Goal: Use online tool/utility: Utilize a website feature to perform a specific function

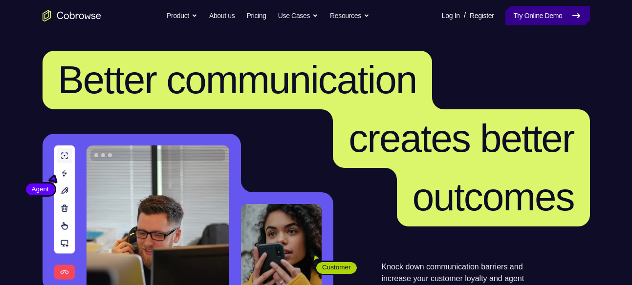
click at [555, 21] on link "Try Online Demo" at bounding box center [547, 16] width 84 height 20
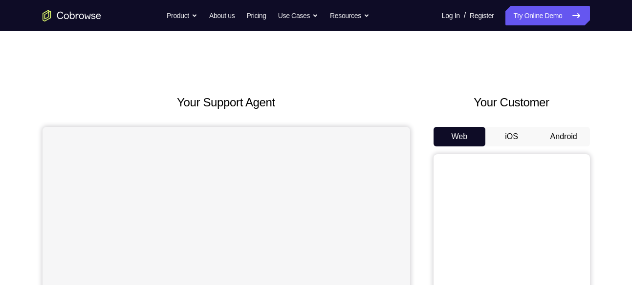
click at [562, 136] on button "Android" at bounding box center [564, 137] width 52 height 20
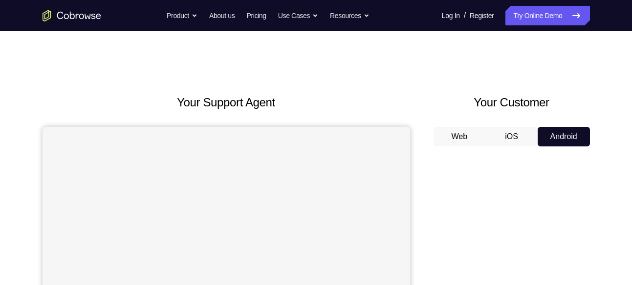
click at [562, 136] on button "Android" at bounding box center [564, 137] width 52 height 20
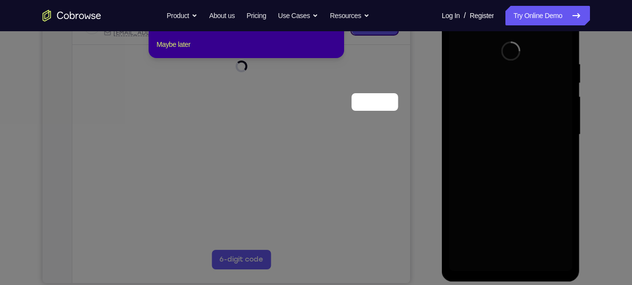
scroll to position [93, 0]
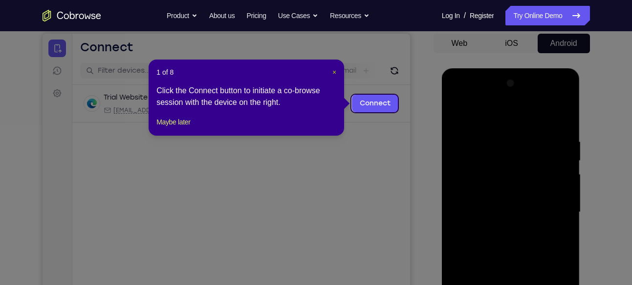
click at [335, 72] on span "×" at bounding box center [334, 72] width 4 height 8
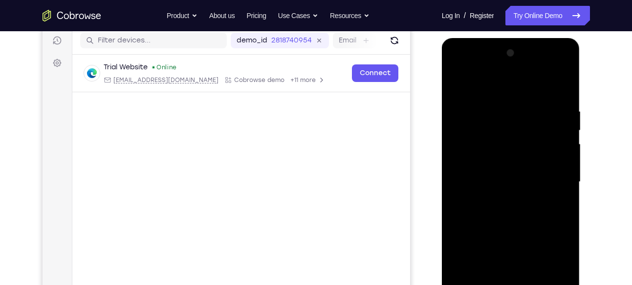
scroll to position [211, 0]
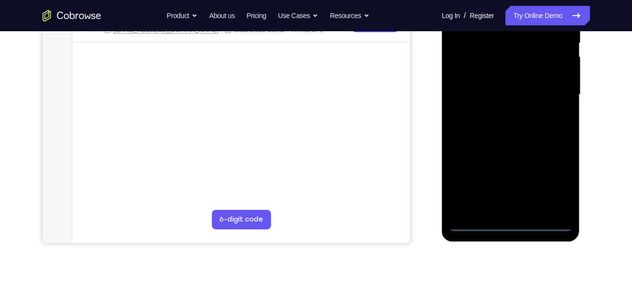
click at [512, 222] on div at bounding box center [510, 95] width 123 height 274
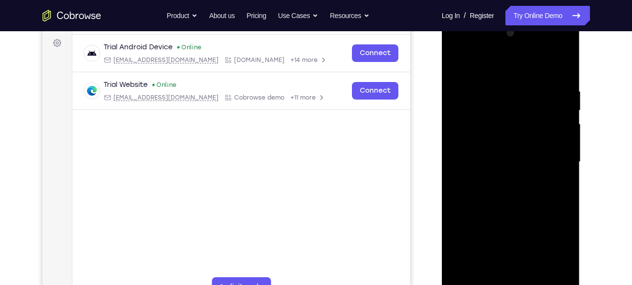
scroll to position [144, 0]
click at [496, 272] on div at bounding box center [510, 162] width 123 height 274
click at [519, 203] on div at bounding box center [510, 162] width 123 height 274
click at [563, 270] on div at bounding box center [510, 162] width 123 height 274
click at [460, 144] on div at bounding box center [510, 162] width 123 height 274
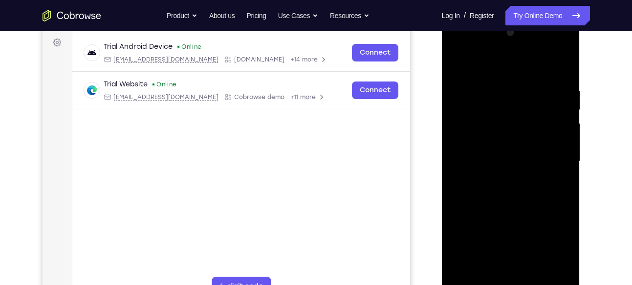
click at [458, 49] on div at bounding box center [510, 162] width 123 height 274
click at [473, 110] on div at bounding box center [510, 162] width 123 height 274
click at [499, 178] on div at bounding box center [510, 162] width 123 height 274
click at [487, 146] on div at bounding box center [510, 162] width 123 height 274
click at [477, 139] on div at bounding box center [510, 162] width 123 height 274
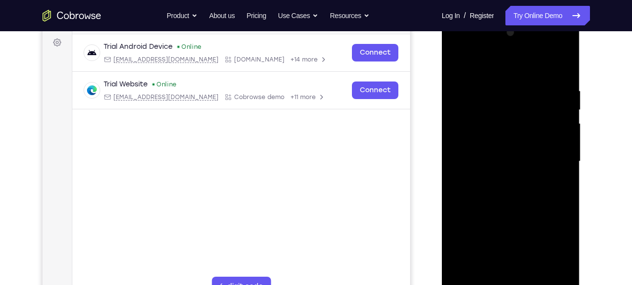
click at [519, 166] on div at bounding box center [510, 162] width 123 height 274
click at [536, 197] on div at bounding box center [510, 162] width 123 height 274
click at [532, 66] on div at bounding box center [510, 162] width 123 height 274
click at [524, 78] on div at bounding box center [510, 162] width 123 height 274
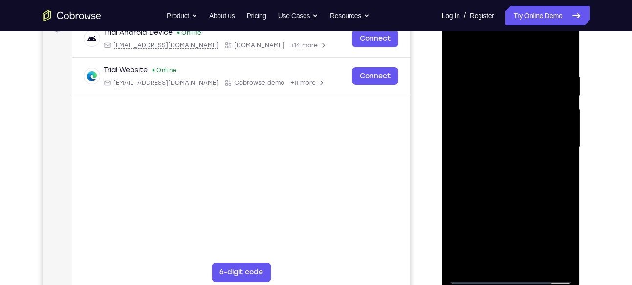
scroll to position [159, 0]
click at [562, 62] on div at bounding box center [510, 147] width 123 height 274
drag, startPoint x: 530, startPoint y: 158, endPoint x: 537, endPoint y: 96, distance: 62.4
click at [537, 96] on div at bounding box center [510, 147] width 123 height 274
click at [459, 221] on div at bounding box center [510, 147] width 123 height 274
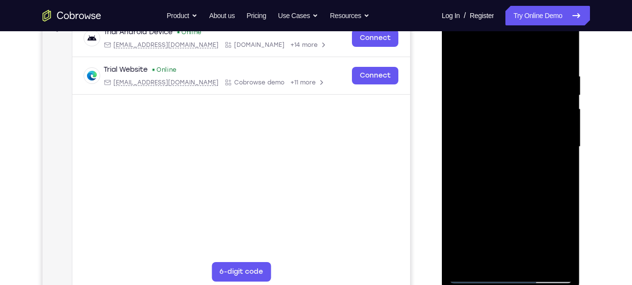
drag, startPoint x: 505, startPoint y: 223, endPoint x: 528, endPoint y: 87, distance: 137.2
click at [528, 87] on div at bounding box center [510, 147] width 123 height 274
drag, startPoint x: 509, startPoint y: 203, endPoint x: 523, endPoint y: 103, distance: 100.8
click at [523, 103] on div at bounding box center [510, 147] width 123 height 274
drag, startPoint x: 508, startPoint y: 201, endPoint x: 526, endPoint y: 60, distance: 142.4
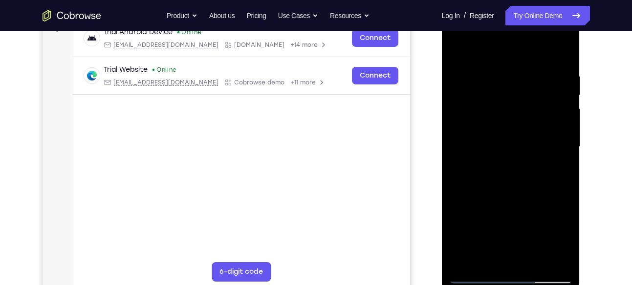
click at [526, 60] on div at bounding box center [510, 147] width 123 height 274
drag, startPoint x: 520, startPoint y: 198, endPoint x: 534, endPoint y: 97, distance: 102.6
click at [534, 97] on div at bounding box center [510, 147] width 123 height 274
drag, startPoint x: 518, startPoint y: 210, endPoint x: 522, endPoint y: 70, distance: 139.4
click at [522, 70] on div at bounding box center [510, 147] width 123 height 274
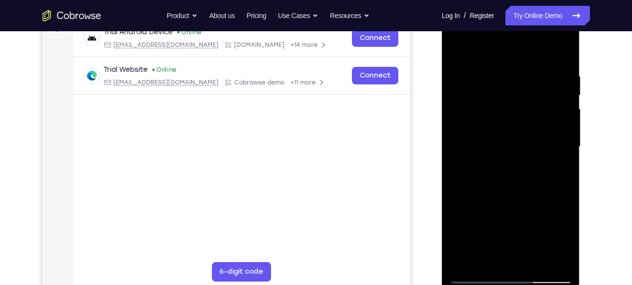
drag, startPoint x: 516, startPoint y: 195, endPoint x: 528, endPoint y: 74, distance: 121.8
click at [528, 74] on div at bounding box center [510, 147] width 123 height 274
drag, startPoint x: 510, startPoint y: 192, endPoint x: 523, endPoint y: 51, distance: 140.9
click at [523, 51] on div at bounding box center [510, 147] width 123 height 274
drag, startPoint x: 526, startPoint y: 152, endPoint x: 540, endPoint y: 83, distance: 70.7
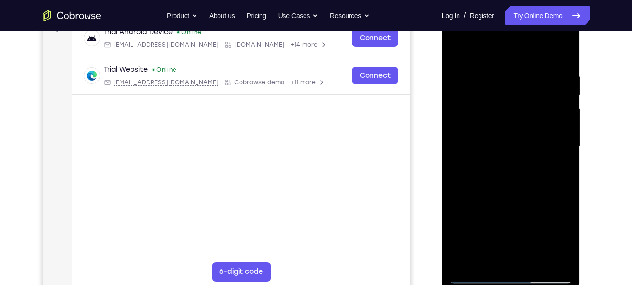
click at [540, 83] on div at bounding box center [510, 147] width 123 height 274
drag, startPoint x: 519, startPoint y: 200, endPoint x: 530, endPoint y: 65, distance: 135.8
click at [530, 65] on div at bounding box center [510, 147] width 123 height 274
drag, startPoint x: 510, startPoint y: 228, endPoint x: 526, endPoint y: 130, distance: 99.1
click at [526, 130] on div at bounding box center [510, 147] width 123 height 274
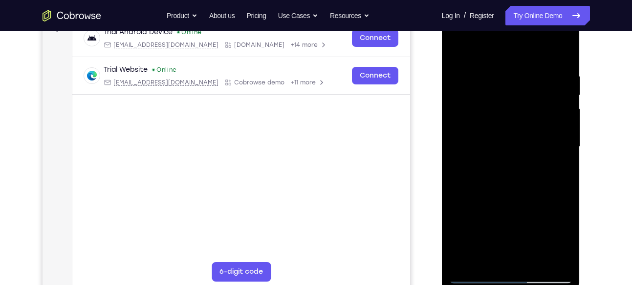
drag, startPoint x: 536, startPoint y: 221, endPoint x: 539, endPoint y: 106, distance: 115.4
click at [539, 106] on div at bounding box center [510, 147] width 123 height 274
drag, startPoint x: 523, startPoint y: 202, endPoint x: 536, endPoint y: 101, distance: 102.4
click at [536, 101] on div at bounding box center [510, 147] width 123 height 274
click at [568, 48] on div at bounding box center [510, 147] width 123 height 274
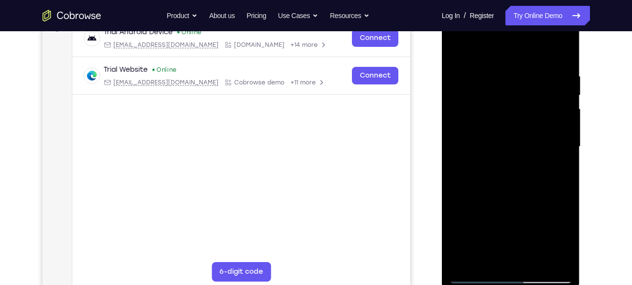
drag, startPoint x: 521, startPoint y: 123, endPoint x: 517, endPoint y: 157, distance: 34.5
click at [517, 157] on div at bounding box center [510, 147] width 123 height 274
click at [490, 120] on div at bounding box center [510, 147] width 123 height 274
click at [456, 46] on div at bounding box center [510, 147] width 123 height 274
click at [489, 100] on div at bounding box center [510, 147] width 123 height 274
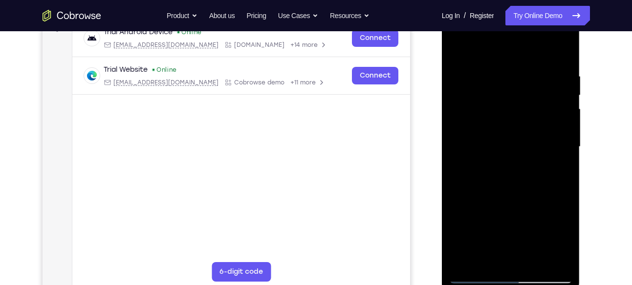
click at [465, 121] on div at bounding box center [510, 147] width 123 height 274
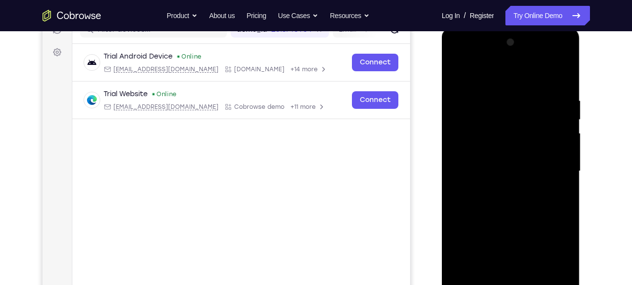
scroll to position [139, 0]
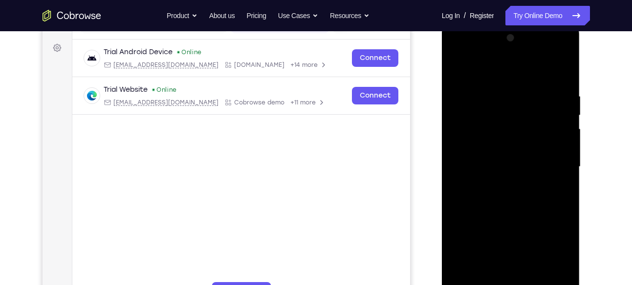
click at [560, 120] on div at bounding box center [510, 167] width 123 height 274
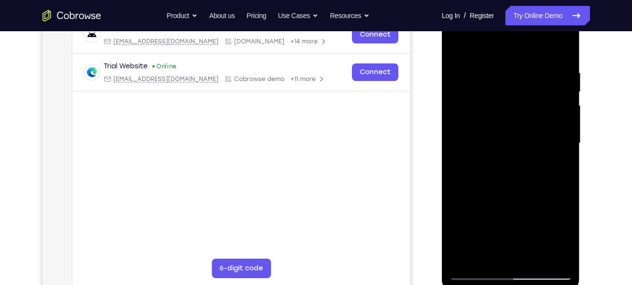
click at [560, 120] on div at bounding box center [510, 144] width 123 height 274
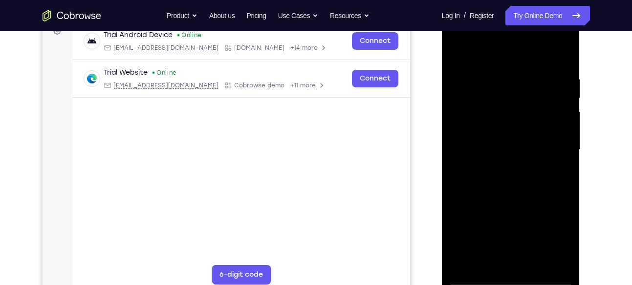
scroll to position [155, 0]
click at [560, 120] on div at bounding box center [510, 151] width 123 height 274
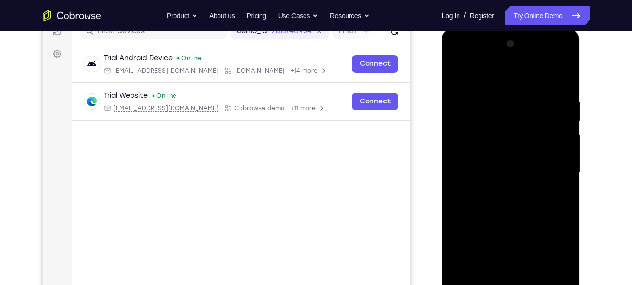
scroll to position [132, 0]
click at [561, 108] on div at bounding box center [510, 174] width 123 height 274
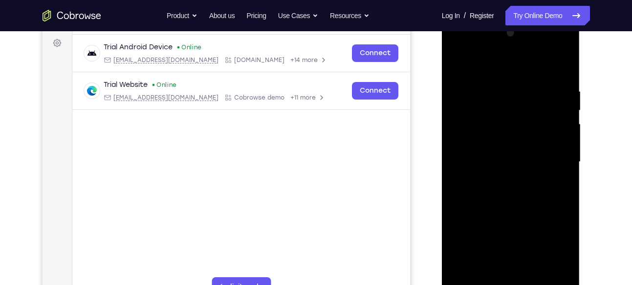
scroll to position [144, 0]
click at [561, 108] on div at bounding box center [510, 162] width 123 height 274
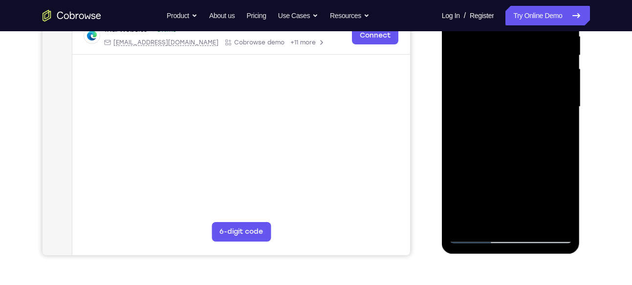
scroll to position [198, 0]
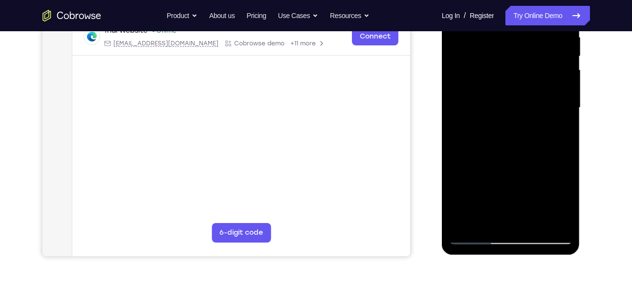
click at [564, 108] on div at bounding box center [510, 108] width 123 height 274
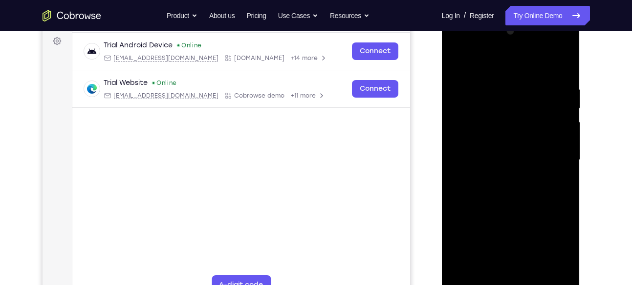
scroll to position [145, 0]
click at [563, 104] on div at bounding box center [510, 161] width 123 height 274
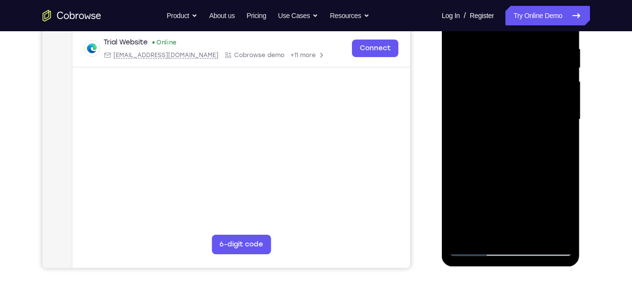
click at [563, 104] on div at bounding box center [510, 120] width 123 height 274
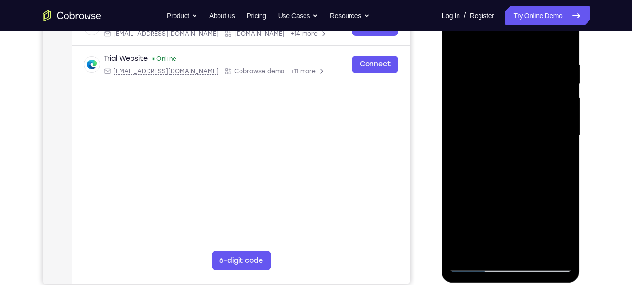
scroll to position [171, 0]
click at [563, 104] on div at bounding box center [510, 136] width 123 height 274
click at [453, 108] on div at bounding box center [510, 136] width 123 height 274
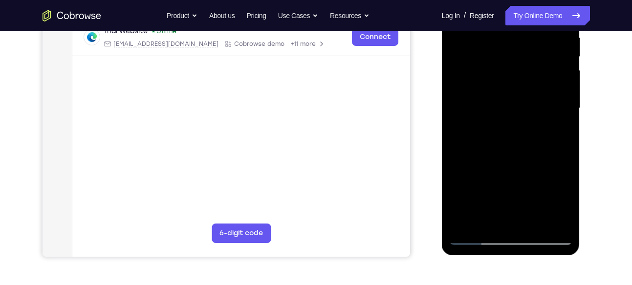
scroll to position [195, 0]
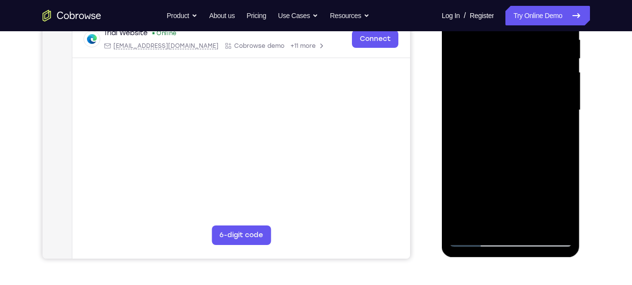
click at [563, 114] on div at bounding box center [510, 111] width 123 height 274
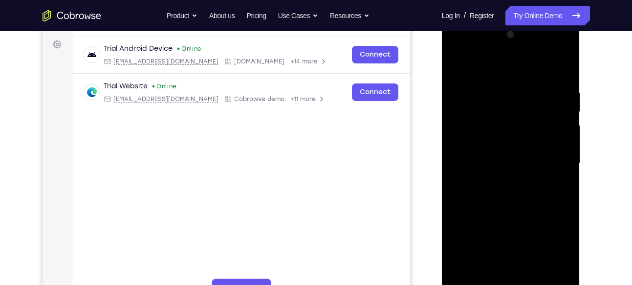
click at [563, 114] on div at bounding box center [510, 164] width 123 height 274
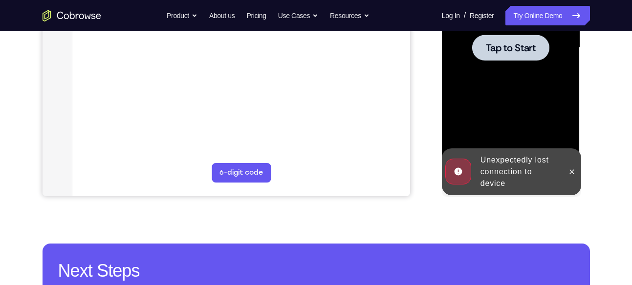
scroll to position [257, 0]
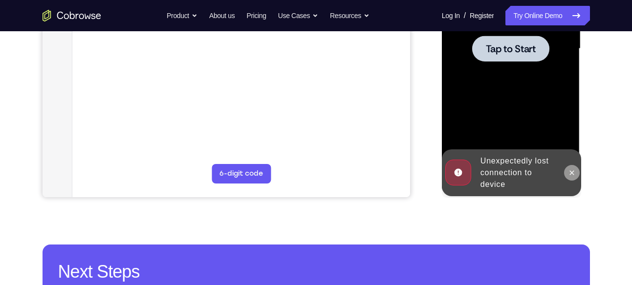
click at [575, 174] on icon at bounding box center [572, 173] width 8 height 8
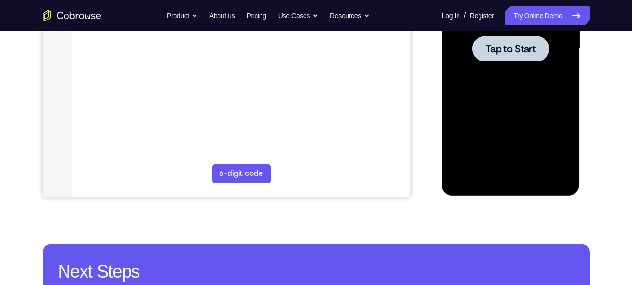
click at [551, 103] on div at bounding box center [510, 49] width 123 height 274
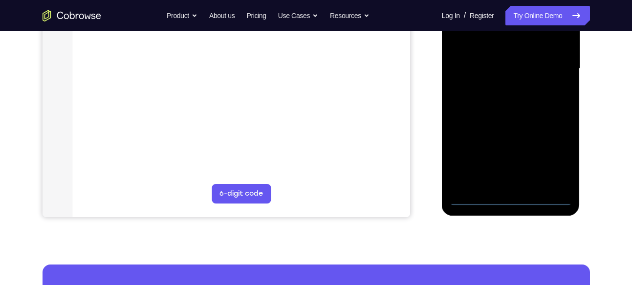
scroll to position [238, 0]
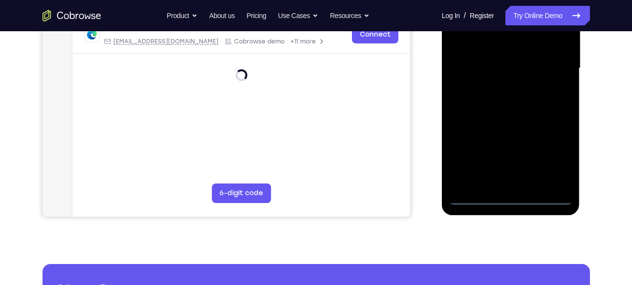
click at [516, 200] on div at bounding box center [510, 69] width 123 height 274
click at [512, 177] on div at bounding box center [510, 69] width 123 height 274
click at [513, 110] on div at bounding box center [510, 69] width 123 height 274
click at [565, 177] on div at bounding box center [510, 69] width 123 height 274
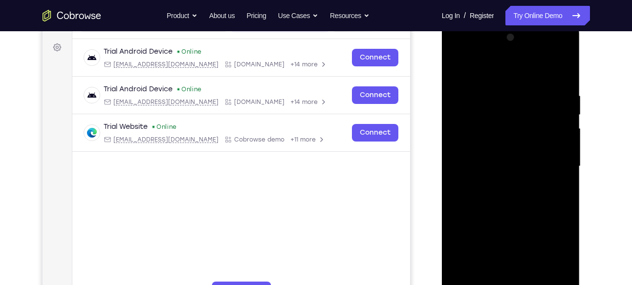
scroll to position [139, 0]
click at [463, 111] on div at bounding box center [510, 167] width 123 height 274
click at [498, 189] on div at bounding box center [510, 167] width 123 height 274
click at [487, 157] on div at bounding box center [510, 167] width 123 height 274
click at [481, 147] on div at bounding box center [510, 167] width 123 height 274
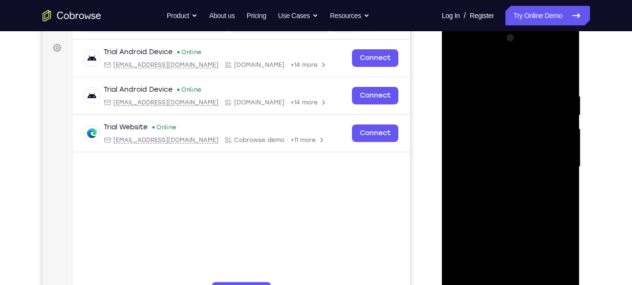
click at [496, 164] on div at bounding box center [510, 167] width 123 height 274
click at [512, 196] on div at bounding box center [510, 167] width 123 height 274
click at [534, 67] on div at bounding box center [510, 167] width 123 height 274
click at [525, 82] on div at bounding box center [510, 167] width 123 height 274
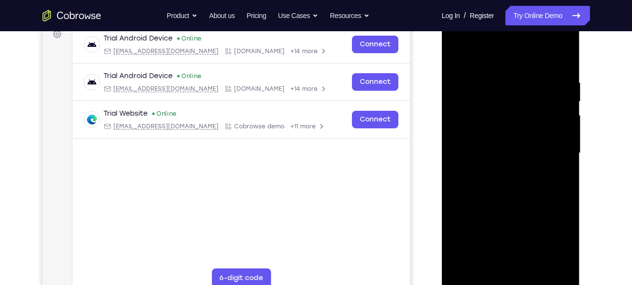
scroll to position [153, 0]
click at [564, 66] on div at bounding box center [510, 153] width 123 height 274
click at [534, 266] on div at bounding box center [510, 153] width 123 height 274
click at [522, 202] on div at bounding box center [510, 153] width 123 height 274
click at [531, 172] on div at bounding box center [510, 153] width 123 height 274
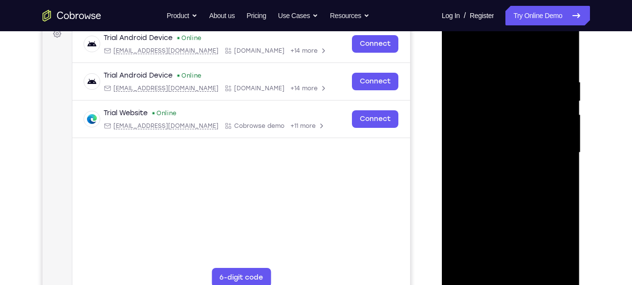
click at [488, 261] on div at bounding box center [510, 153] width 123 height 274
click at [501, 117] on div at bounding box center [510, 153] width 123 height 274
click at [508, 206] on div at bounding box center [510, 153] width 123 height 274
click at [560, 177] on div at bounding box center [510, 153] width 123 height 274
click at [497, 177] on div at bounding box center [510, 153] width 123 height 274
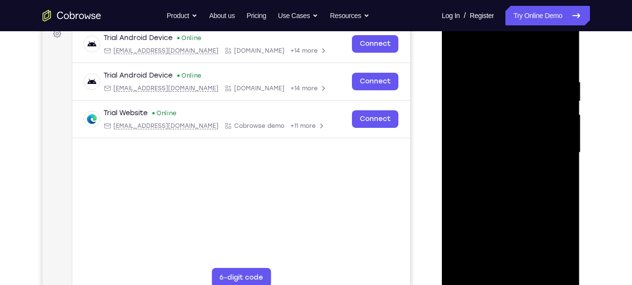
click at [548, 106] on div at bounding box center [510, 153] width 123 height 274
click at [553, 192] on div at bounding box center [510, 153] width 123 height 274
click at [557, 178] on div at bounding box center [510, 153] width 123 height 274
click at [456, 59] on div at bounding box center [510, 153] width 123 height 274
click at [529, 165] on div at bounding box center [510, 153] width 123 height 274
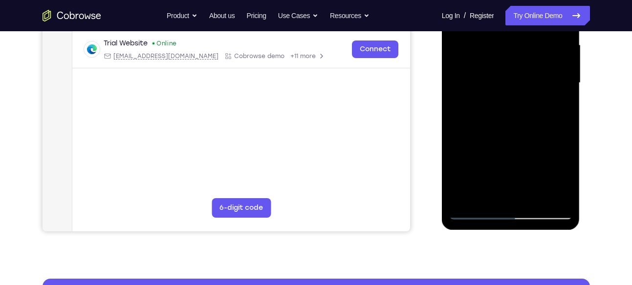
scroll to position [223, 0]
click at [491, 191] on div at bounding box center [510, 83] width 123 height 274
click at [485, 191] on div at bounding box center [510, 83] width 123 height 274
click at [534, 138] on div at bounding box center [510, 83] width 123 height 274
click at [556, 100] on div at bounding box center [510, 83] width 123 height 274
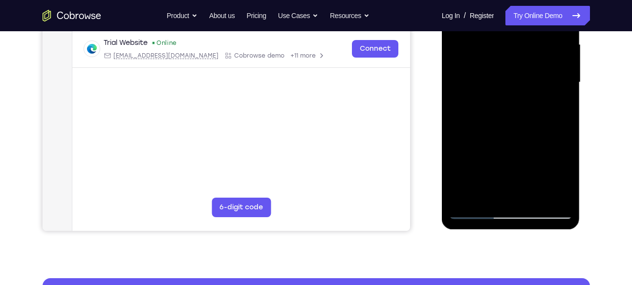
click at [557, 107] on div at bounding box center [510, 83] width 123 height 274
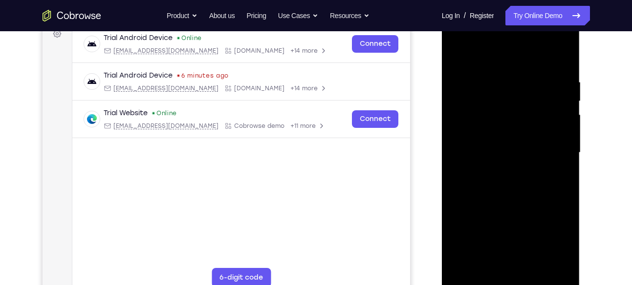
scroll to position [152, 0]
click at [459, 58] on div at bounding box center [510, 154] width 123 height 274
click at [499, 148] on div at bounding box center [510, 154] width 123 height 274
click at [458, 51] on div at bounding box center [510, 154] width 123 height 274
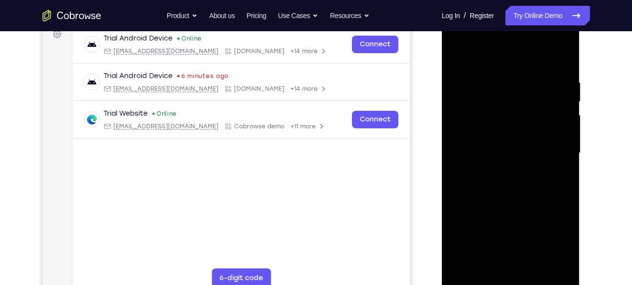
click at [562, 52] on div at bounding box center [510, 154] width 123 height 274
click at [486, 107] on div at bounding box center [510, 154] width 123 height 274
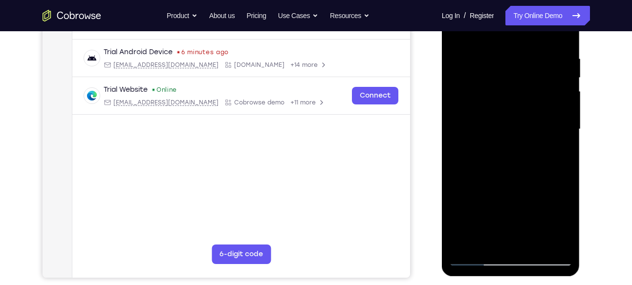
scroll to position [176, 0]
click at [462, 103] on div at bounding box center [510, 130] width 123 height 274
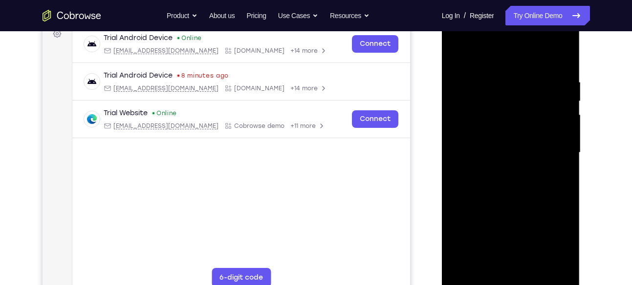
scroll to position [145, 0]
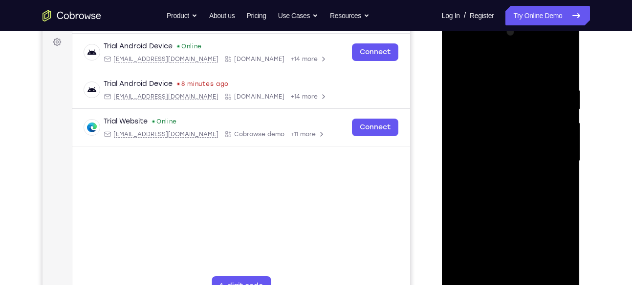
click at [559, 140] on div at bounding box center [510, 161] width 123 height 274
drag, startPoint x: 559, startPoint y: 171, endPoint x: 559, endPoint y: 140, distance: 31.3
click at [559, 140] on div at bounding box center [510, 161] width 123 height 274
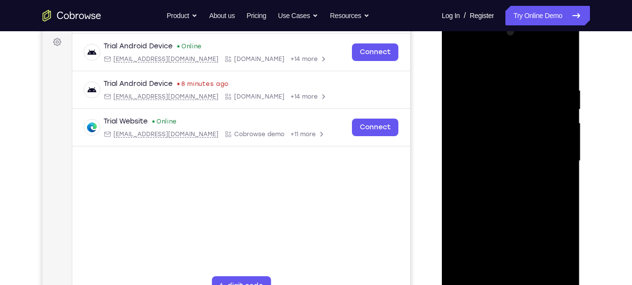
click at [559, 140] on div at bounding box center [510, 161] width 123 height 274
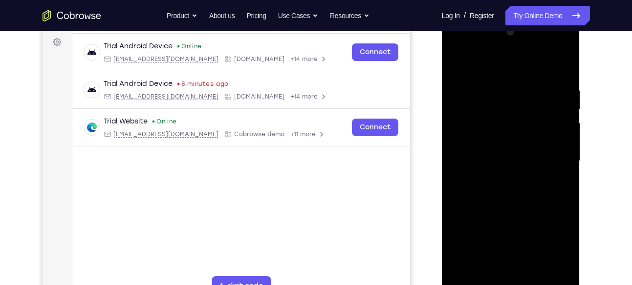
click at [559, 140] on div at bounding box center [510, 161] width 123 height 274
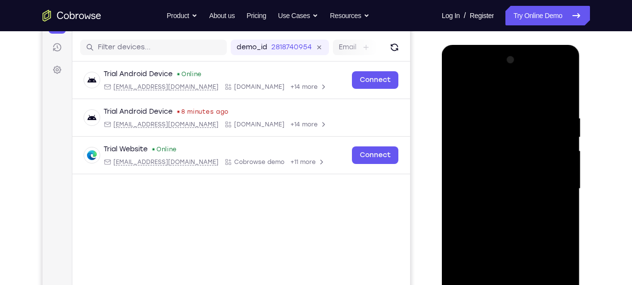
scroll to position [112, 0]
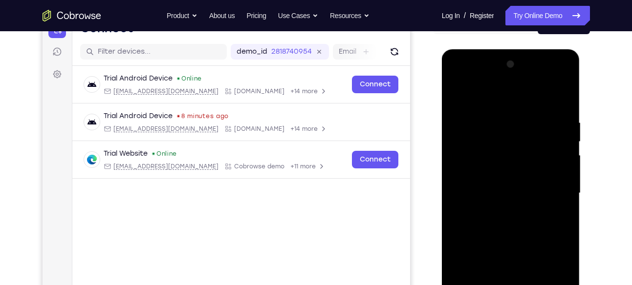
click at [559, 140] on div at bounding box center [510, 194] width 123 height 274
drag, startPoint x: 559, startPoint y: 172, endPoint x: 559, endPoint y: 140, distance: 32.3
click at [559, 140] on div at bounding box center [510, 194] width 123 height 274
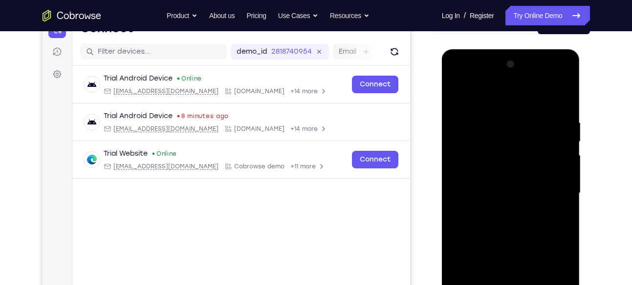
click at [559, 140] on div at bounding box center [510, 194] width 123 height 274
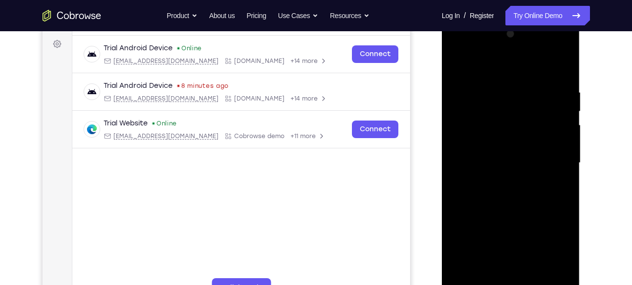
scroll to position [149, 0]
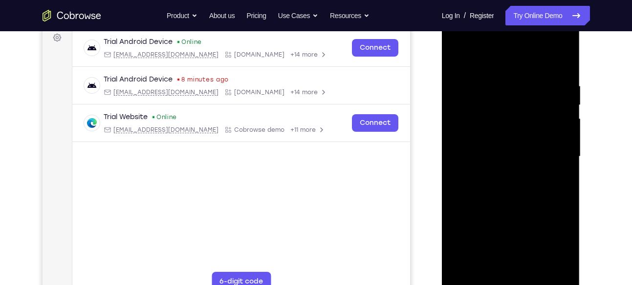
click at [559, 140] on div at bounding box center [510, 157] width 123 height 274
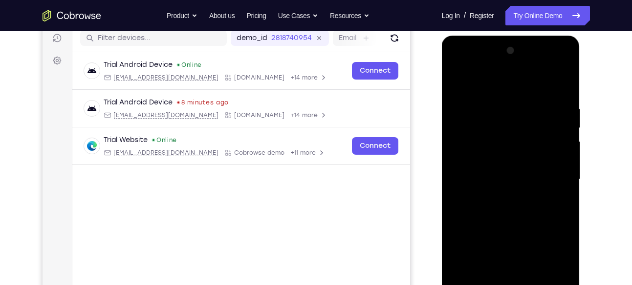
scroll to position [126, 0]
click at [559, 140] on div at bounding box center [510, 180] width 123 height 274
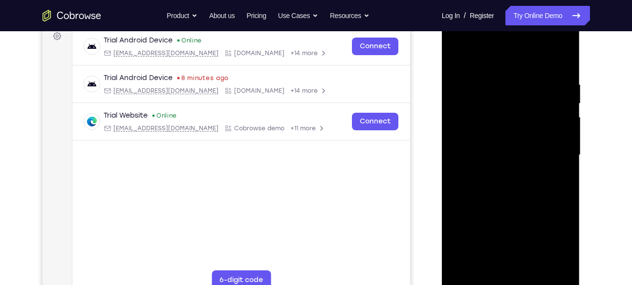
scroll to position [150, 0]
click at [559, 131] on div at bounding box center [510, 156] width 123 height 274
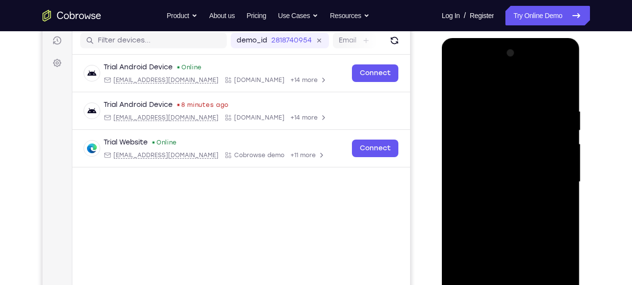
scroll to position [117, 0]
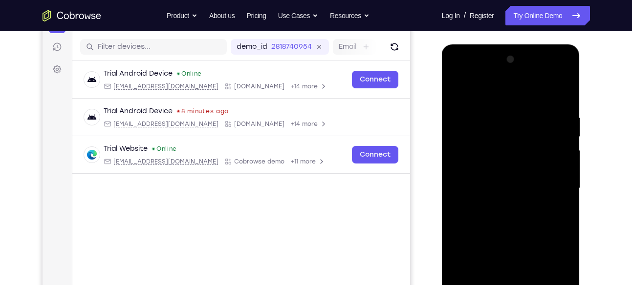
click at [559, 131] on div at bounding box center [510, 189] width 123 height 274
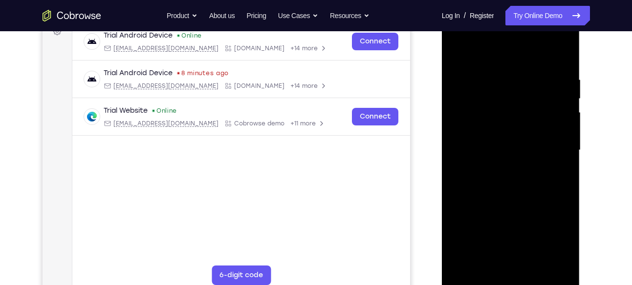
click at [559, 131] on div at bounding box center [510, 151] width 123 height 274
click at [568, 176] on div at bounding box center [510, 151] width 123 height 274
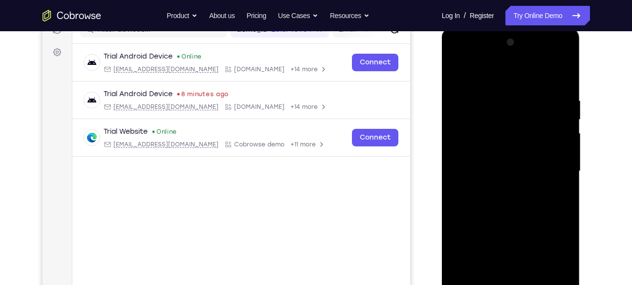
scroll to position [130, 0]
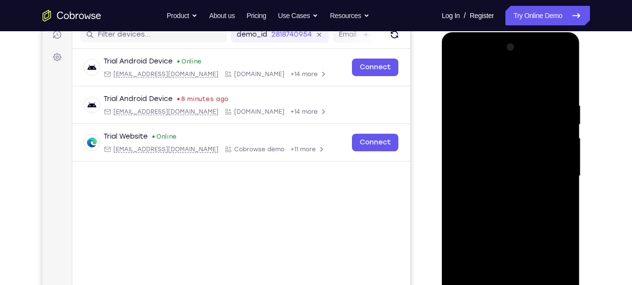
click at [563, 139] on div at bounding box center [510, 177] width 123 height 274
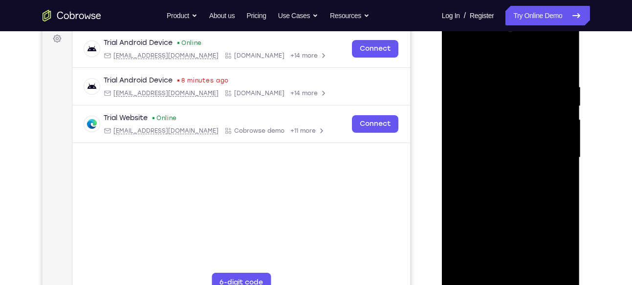
scroll to position [148, 0]
click at [471, 87] on div at bounding box center [510, 159] width 123 height 274
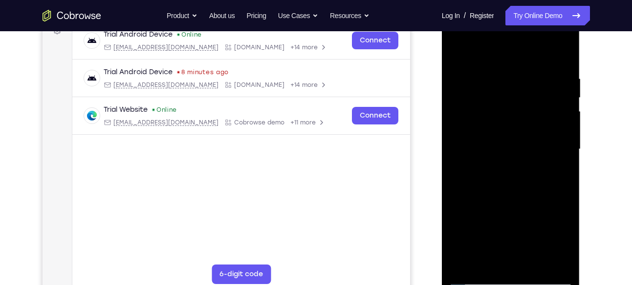
scroll to position [163, 0]
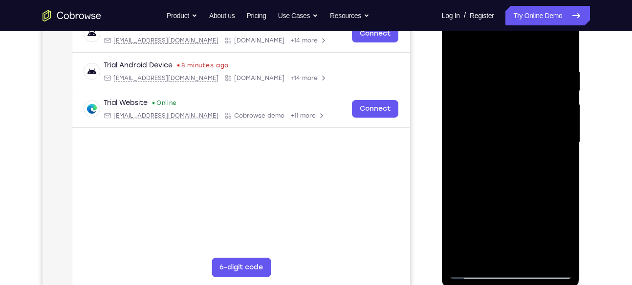
click at [569, 125] on div at bounding box center [510, 143] width 123 height 274
click at [459, 142] on div at bounding box center [510, 142] width 123 height 274
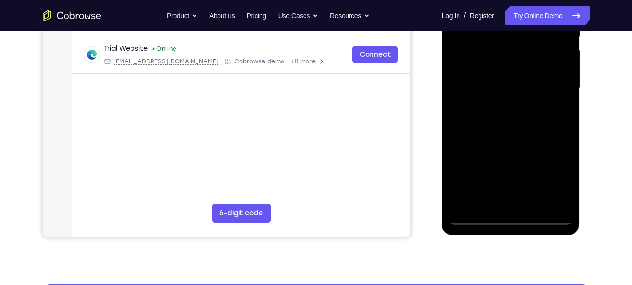
scroll to position [218, 0]
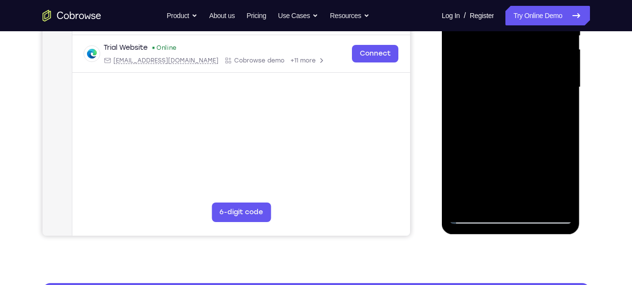
click at [560, 196] on div at bounding box center [510, 88] width 123 height 274
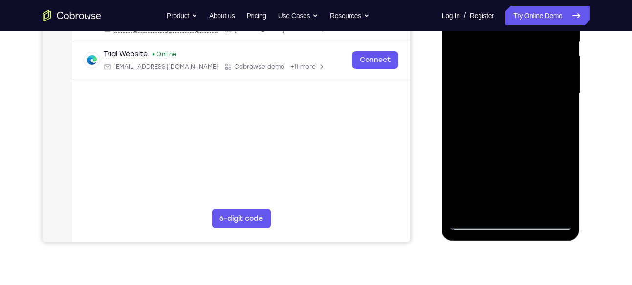
scroll to position [203, 0]
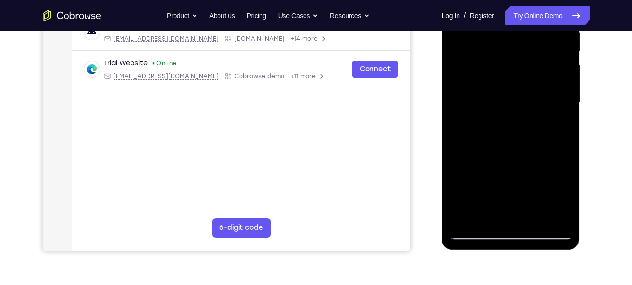
click at [559, 213] on div at bounding box center [510, 103] width 123 height 274
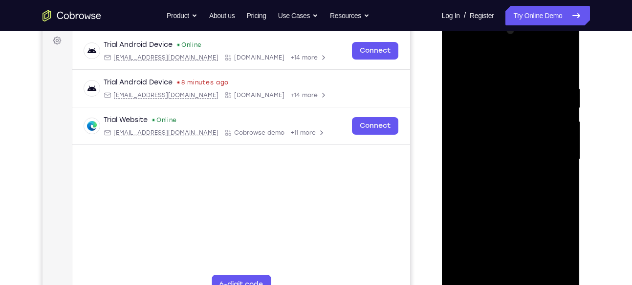
scroll to position [146, 0]
click at [464, 137] on div at bounding box center [510, 160] width 123 height 274
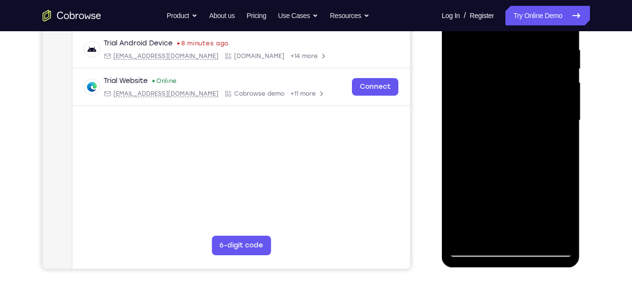
scroll to position [187, 0]
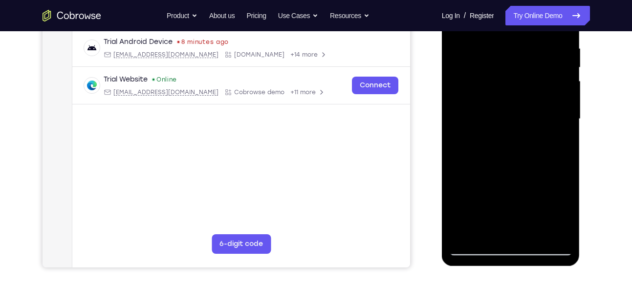
click at [464, 137] on div at bounding box center [510, 119] width 123 height 274
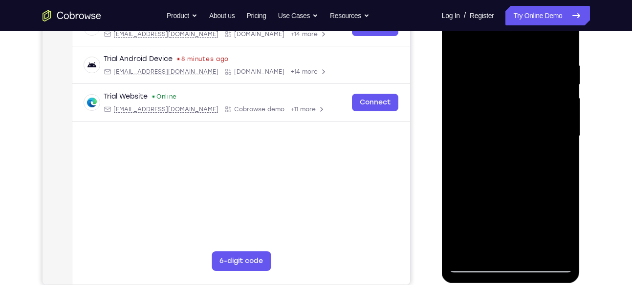
scroll to position [169, 0]
click at [550, 119] on div at bounding box center [510, 137] width 123 height 274
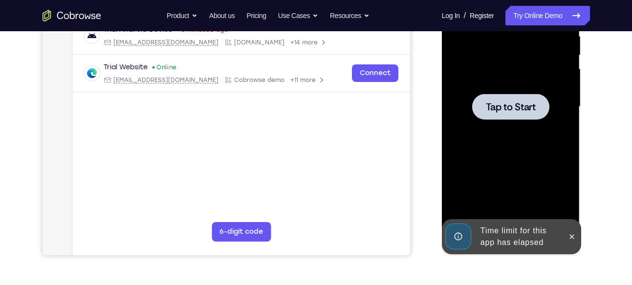
scroll to position [198, 0]
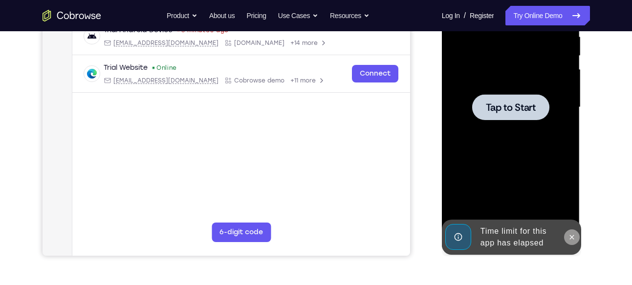
click at [575, 239] on icon at bounding box center [572, 238] width 8 height 8
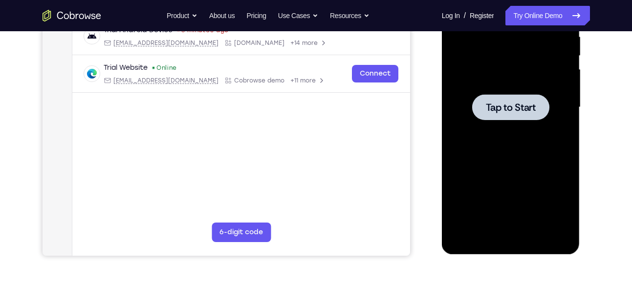
click at [527, 174] on div at bounding box center [510, 108] width 123 height 274
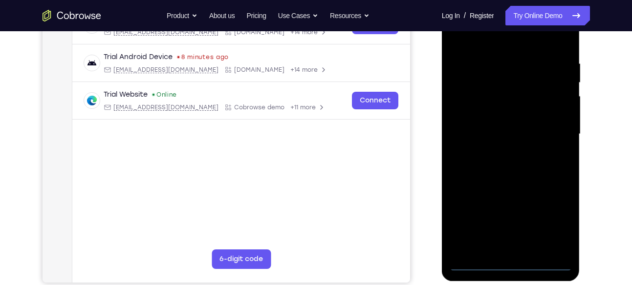
scroll to position [174, 0]
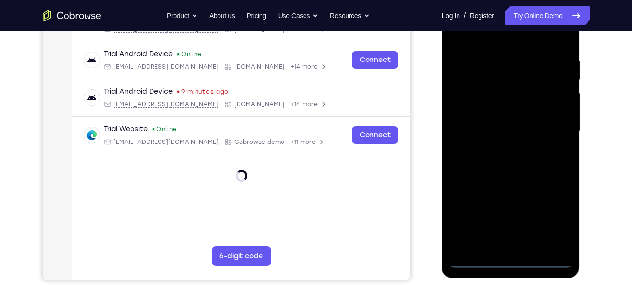
click at [511, 259] on div at bounding box center [510, 132] width 123 height 274
click at [494, 245] on div at bounding box center [510, 132] width 123 height 274
click at [513, 174] on div at bounding box center [510, 132] width 123 height 274
click at [561, 239] on div at bounding box center [510, 132] width 123 height 274
click at [467, 81] on div at bounding box center [510, 132] width 123 height 274
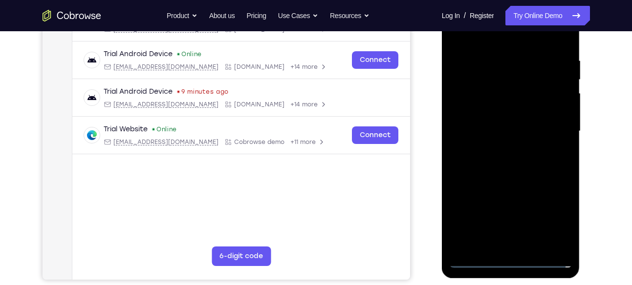
click at [523, 246] on div at bounding box center [510, 132] width 123 height 274
click at [486, 124] on div at bounding box center [510, 132] width 123 height 274
click at [482, 110] on div at bounding box center [510, 132] width 123 height 274
click at [497, 129] on div at bounding box center [510, 132] width 123 height 274
click at [499, 166] on div at bounding box center [510, 132] width 123 height 274
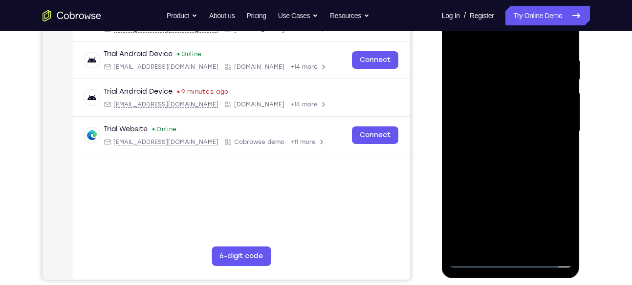
click at [532, 35] on div at bounding box center [510, 132] width 123 height 274
click at [513, 50] on div at bounding box center [510, 132] width 123 height 274
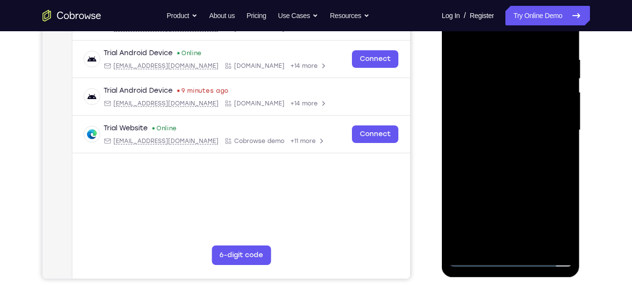
scroll to position [176, 0]
click at [565, 43] on div at bounding box center [510, 130] width 123 height 274
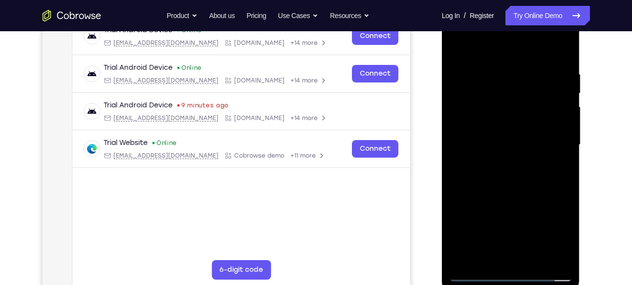
scroll to position [160, 0]
click at [567, 43] on div at bounding box center [510, 146] width 123 height 274
click at [478, 97] on div at bounding box center [510, 146] width 123 height 274
click at [480, 111] on div at bounding box center [510, 146] width 123 height 274
click at [567, 136] on div at bounding box center [510, 146] width 123 height 274
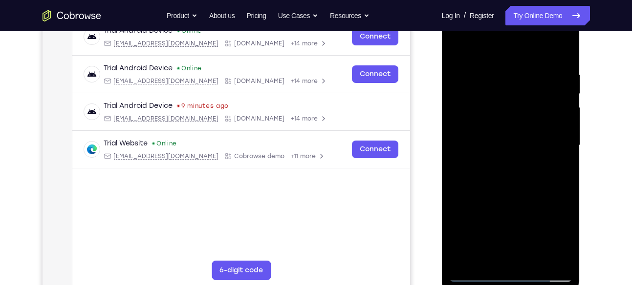
click at [567, 136] on div at bounding box center [510, 146] width 123 height 274
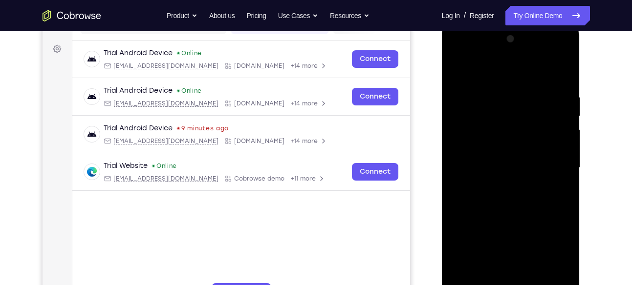
scroll to position [137, 0]
click at [567, 136] on div at bounding box center [510, 169] width 123 height 274
click at [469, 80] on div at bounding box center [510, 169] width 123 height 274
click at [448, 113] on div at bounding box center [511, 169] width 138 height 291
click at [451, 113] on div at bounding box center [510, 169] width 123 height 274
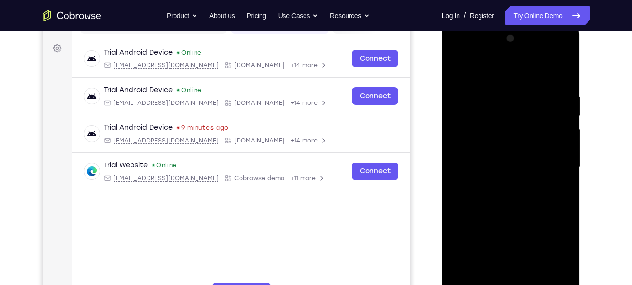
scroll to position [127, 0]
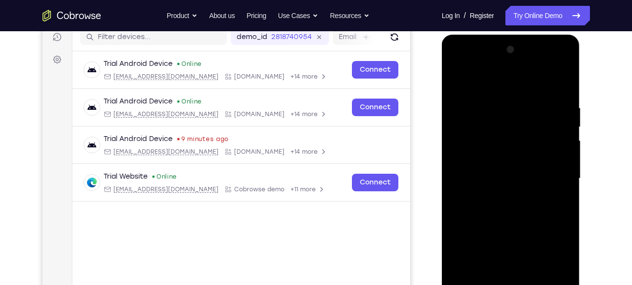
click at [565, 117] on div at bounding box center [510, 179] width 123 height 274
click at [565, 52] on div at bounding box center [510, 179] width 123 height 274
click at [474, 104] on div at bounding box center [510, 179] width 123 height 274
click at [564, 146] on div at bounding box center [510, 179] width 123 height 274
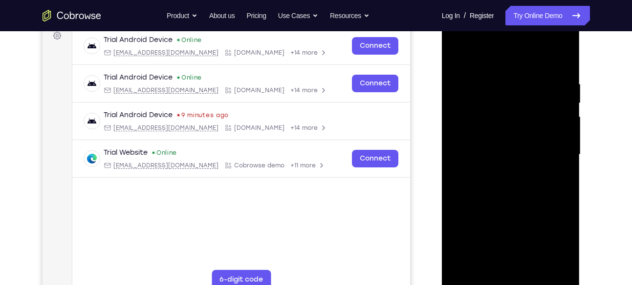
scroll to position [149, 0]
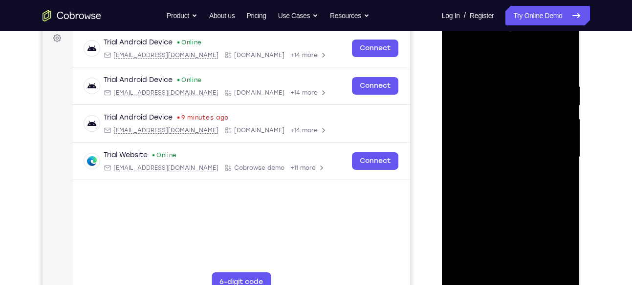
click at [460, 134] on div at bounding box center [510, 158] width 123 height 274
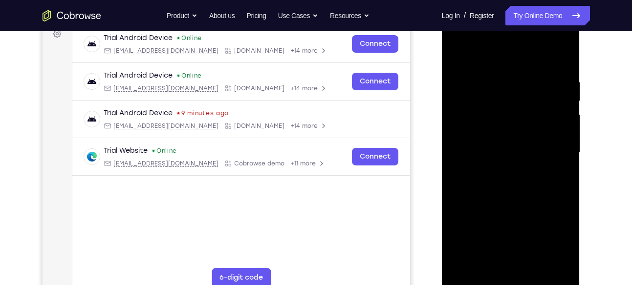
scroll to position [151, 0]
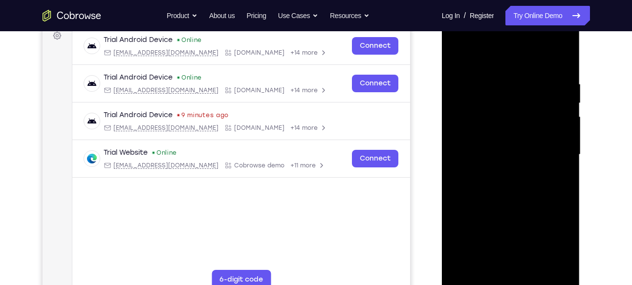
click at [550, 87] on div at bounding box center [510, 155] width 123 height 274
click at [463, 80] on div at bounding box center [510, 155] width 123 height 274
click at [564, 130] on div at bounding box center [510, 155] width 123 height 274
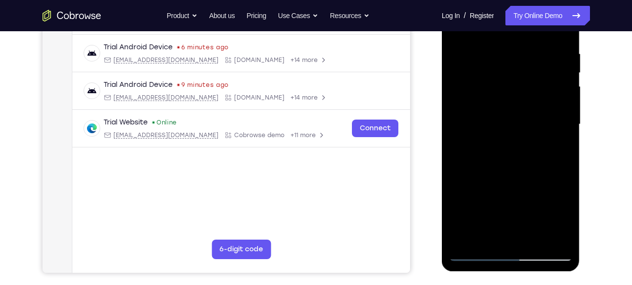
scroll to position [178, 0]
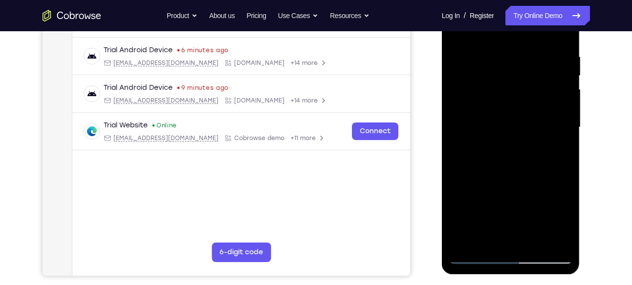
click at [564, 130] on div at bounding box center [510, 128] width 123 height 274
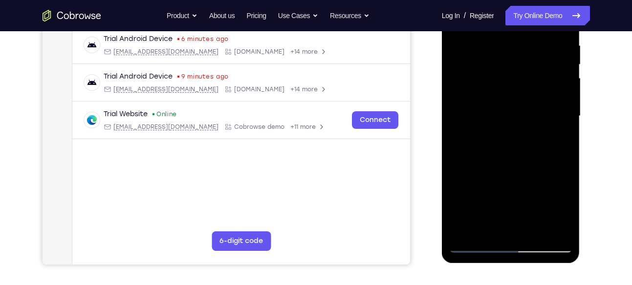
scroll to position [219, 0]
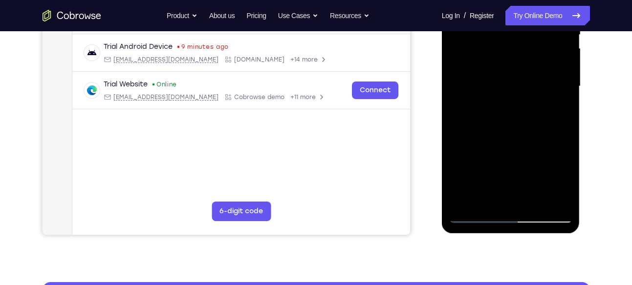
click at [494, 195] on div at bounding box center [510, 87] width 123 height 274
click at [498, 89] on div at bounding box center [510, 87] width 123 height 274
click at [546, 199] on div at bounding box center [510, 87] width 123 height 274
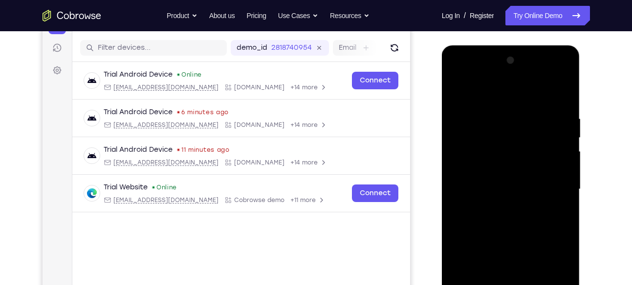
scroll to position [115, 0]
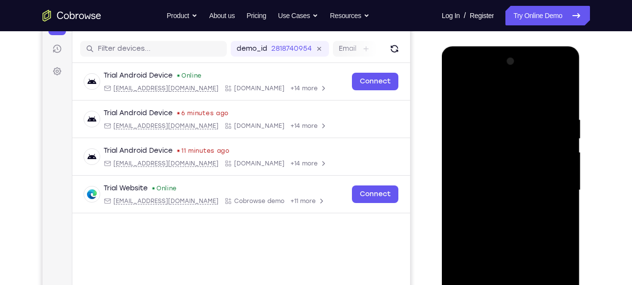
click at [558, 94] on div at bounding box center [510, 191] width 123 height 274
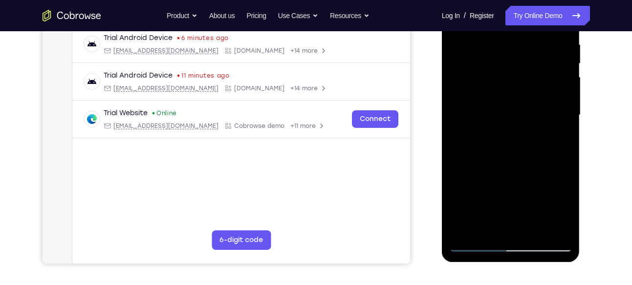
scroll to position [191, 0]
click at [465, 40] on div at bounding box center [510, 115] width 123 height 274
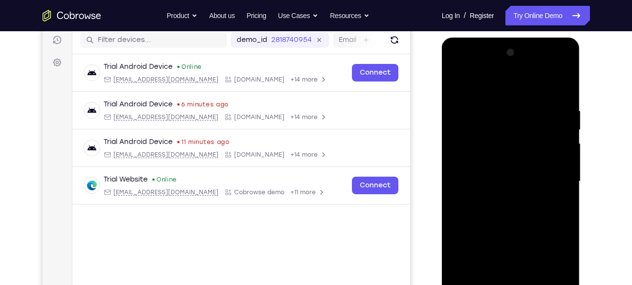
scroll to position [113, 0]
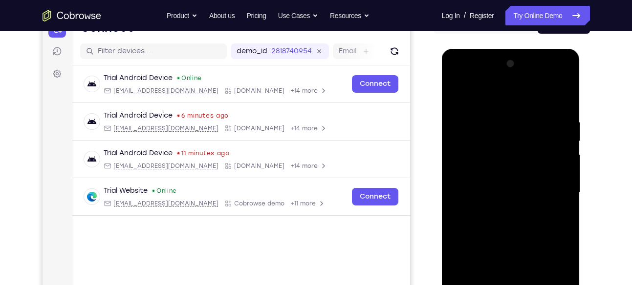
click at [560, 94] on div at bounding box center [510, 193] width 123 height 274
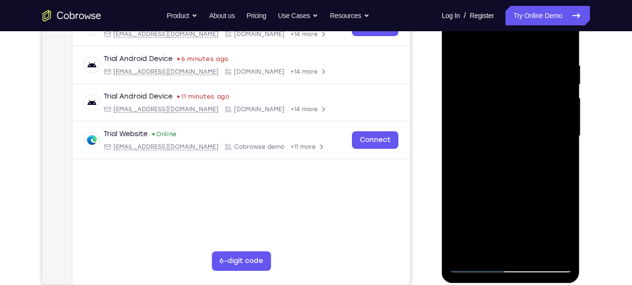
scroll to position [172, 0]
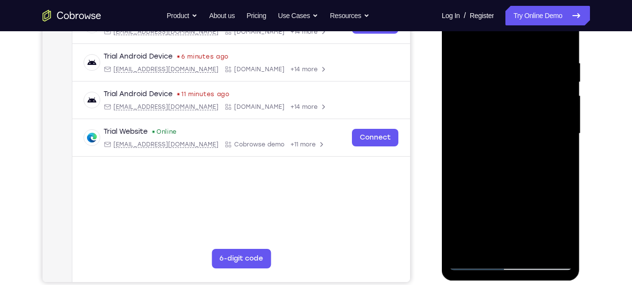
click at [530, 69] on div at bounding box center [510, 134] width 123 height 274
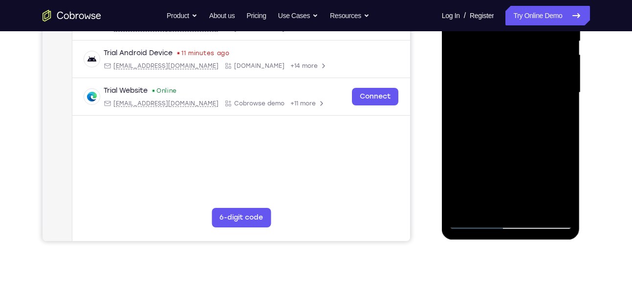
scroll to position [215, 0]
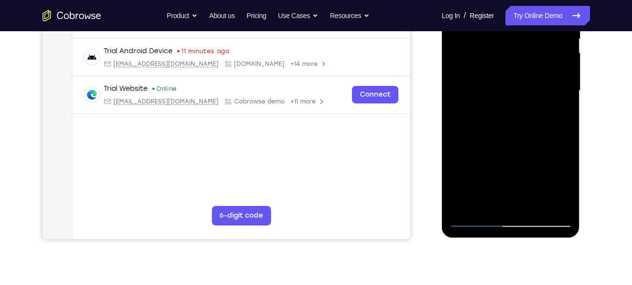
click at [518, 145] on div at bounding box center [510, 91] width 123 height 274
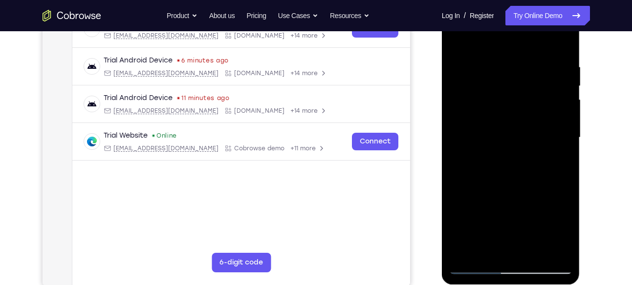
scroll to position [167, 0]
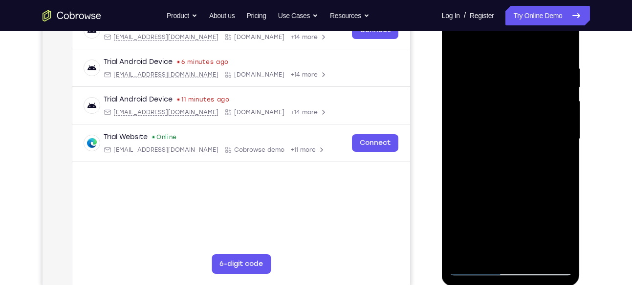
click at [456, 44] on div at bounding box center [510, 139] width 123 height 274
click at [459, 41] on div at bounding box center [510, 139] width 123 height 274
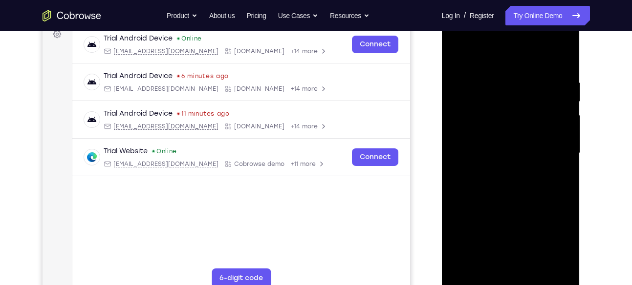
scroll to position [152, 0]
click at [564, 56] on div at bounding box center [510, 154] width 123 height 274
click at [479, 108] on div at bounding box center [510, 154] width 123 height 274
click at [468, 74] on div at bounding box center [510, 154] width 123 height 274
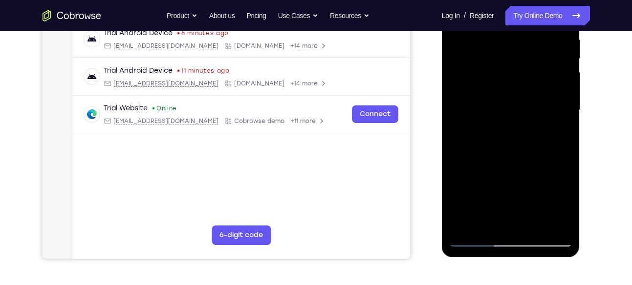
scroll to position [197, 0]
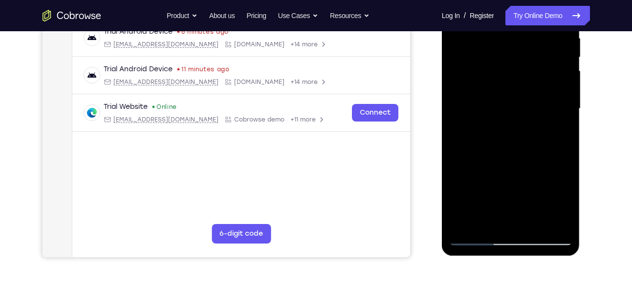
click at [558, 138] on div at bounding box center [510, 109] width 123 height 274
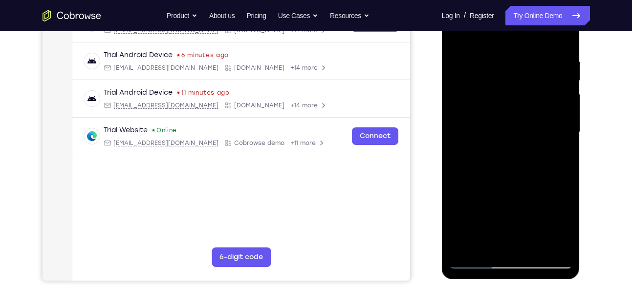
scroll to position [178, 0]
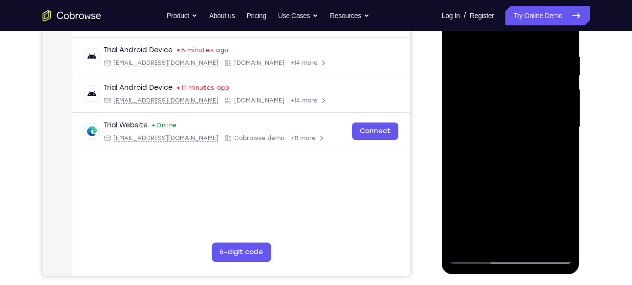
click at [465, 113] on div at bounding box center [510, 128] width 123 height 274
click at [490, 236] on div at bounding box center [510, 128] width 123 height 274
click at [563, 237] on div at bounding box center [510, 128] width 123 height 274
click at [529, 127] on div at bounding box center [510, 128] width 123 height 274
click at [542, 238] on div at bounding box center [510, 128] width 123 height 274
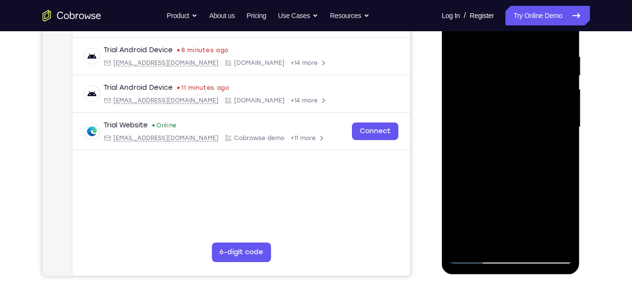
click at [555, 237] on div at bounding box center [510, 128] width 123 height 274
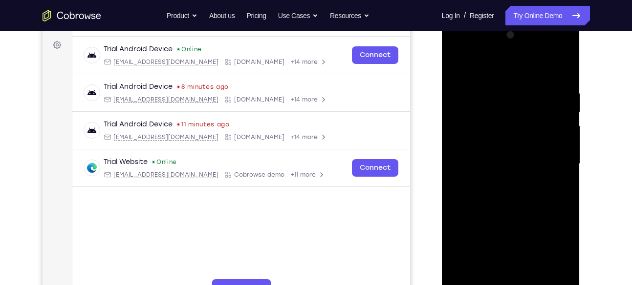
click at [564, 70] on div at bounding box center [510, 164] width 123 height 274
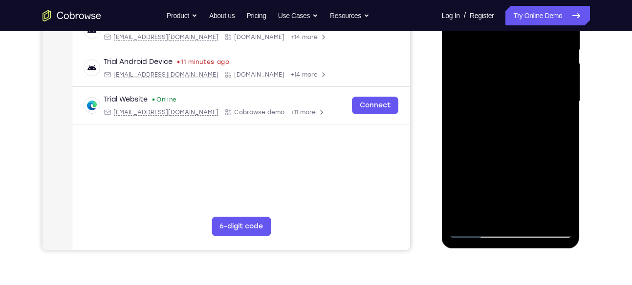
scroll to position [207, 0]
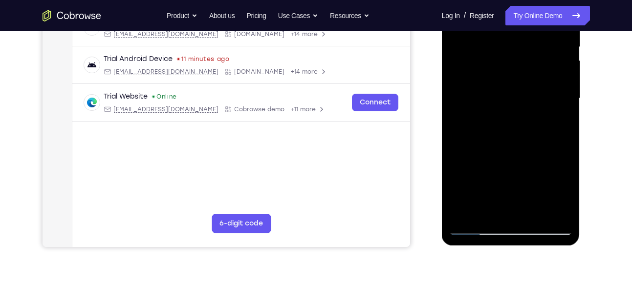
click at [550, 103] on div at bounding box center [510, 99] width 123 height 274
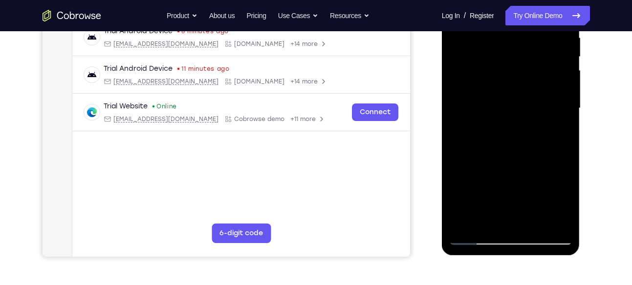
scroll to position [192, 0]
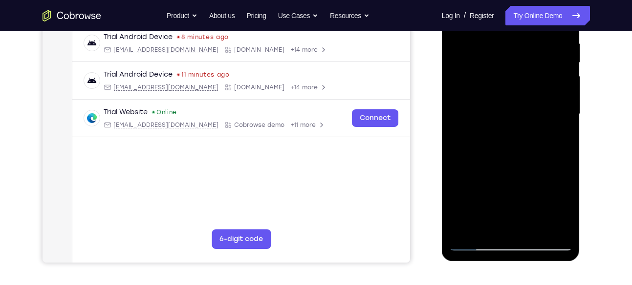
drag, startPoint x: 513, startPoint y: 172, endPoint x: 514, endPoint y: 93, distance: 78.7
click at [514, 93] on div at bounding box center [510, 115] width 123 height 274
drag, startPoint x: 511, startPoint y: 185, endPoint x: 500, endPoint y: 229, distance: 45.3
click at [500, 229] on div at bounding box center [510, 115] width 123 height 274
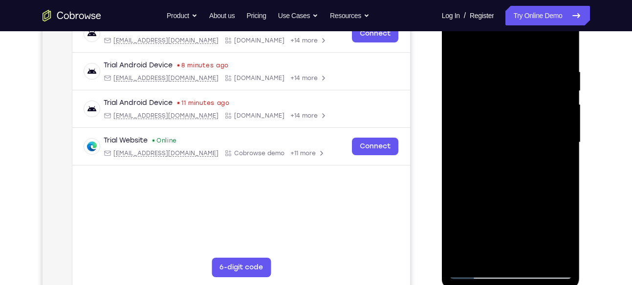
scroll to position [160, 0]
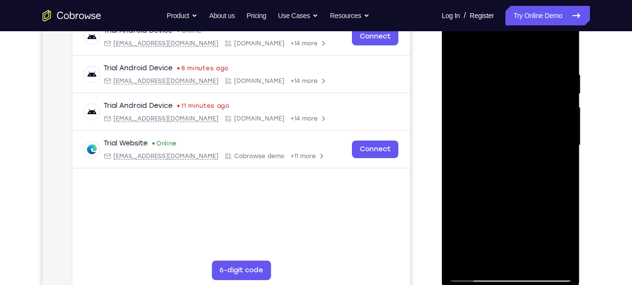
click at [496, 61] on div at bounding box center [510, 146] width 123 height 274
drag, startPoint x: 507, startPoint y: 126, endPoint x: 503, endPoint y: 140, distance: 15.2
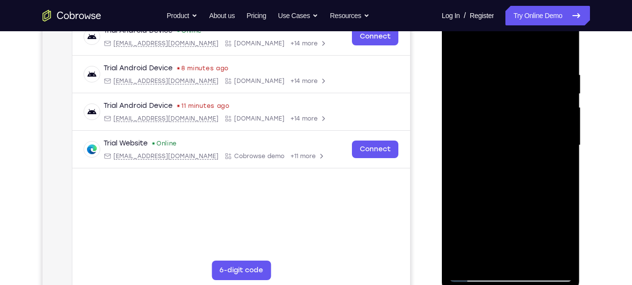
click at [503, 140] on div at bounding box center [510, 146] width 123 height 274
drag, startPoint x: 504, startPoint y: 115, endPoint x: 509, endPoint y: 69, distance: 45.7
click at [509, 69] on div at bounding box center [510, 146] width 123 height 274
drag, startPoint x: 509, startPoint y: 118, endPoint x: 509, endPoint y: 75, distance: 43.0
click at [509, 75] on div at bounding box center [510, 146] width 123 height 274
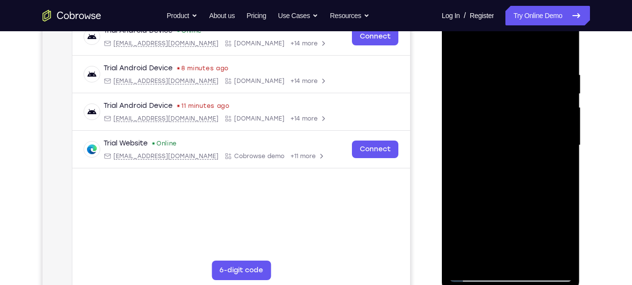
drag, startPoint x: 509, startPoint y: 130, endPoint x: 508, endPoint y: 76, distance: 53.3
click at [508, 76] on div at bounding box center [510, 146] width 123 height 274
click at [460, 45] on div at bounding box center [510, 146] width 123 height 274
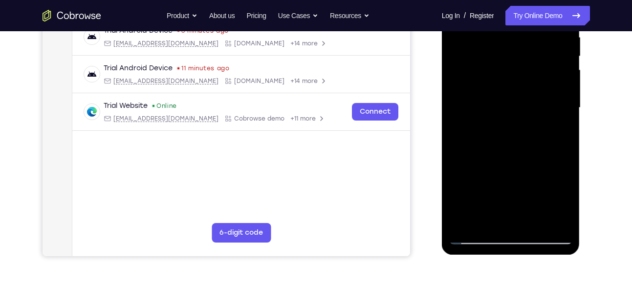
scroll to position [199, 0]
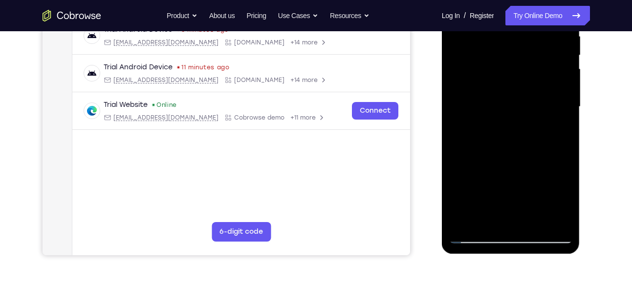
click at [463, 223] on div at bounding box center [510, 107] width 123 height 274
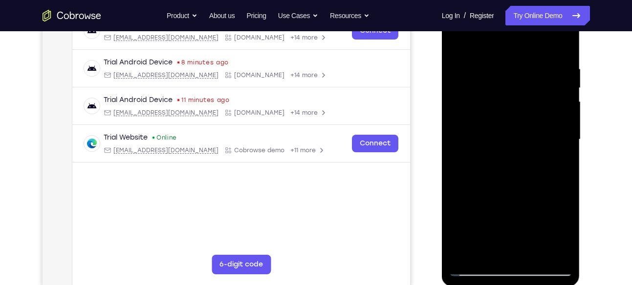
click at [495, 49] on div at bounding box center [510, 140] width 123 height 274
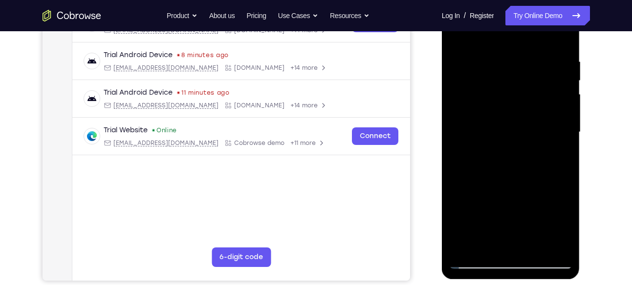
scroll to position [174, 0]
click at [555, 151] on div at bounding box center [510, 132] width 123 height 274
click at [461, 131] on div at bounding box center [510, 132] width 123 height 274
click at [550, 243] on div at bounding box center [510, 132] width 123 height 274
click at [561, 110] on div at bounding box center [510, 132] width 123 height 274
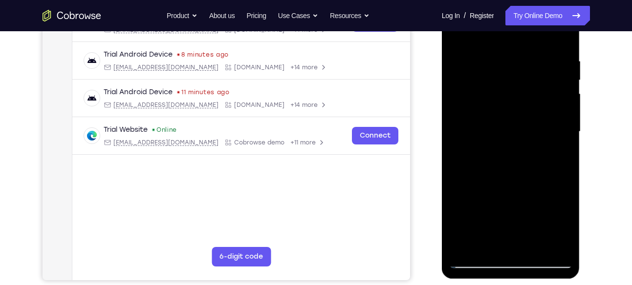
click at [561, 110] on div at bounding box center [510, 132] width 123 height 274
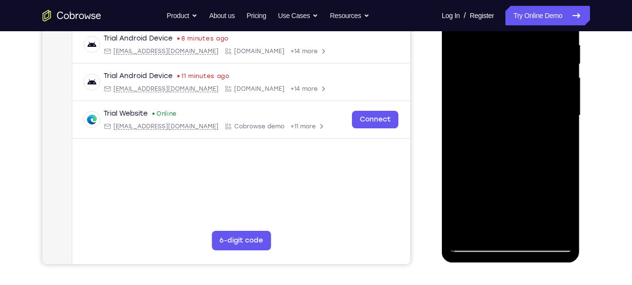
scroll to position [191, 0]
click at [546, 224] on div at bounding box center [510, 115] width 123 height 274
click at [564, 88] on div at bounding box center [510, 115] width 123 height 274
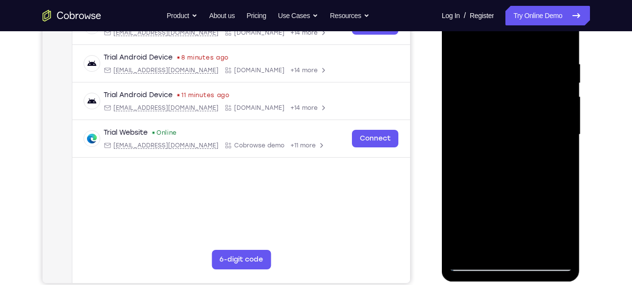
scroll to position [171, 0]
click at [564, 88] on div at bounding box center [510, 136] width 123 height 274
click at [469, 57] on div at bounding box center [510, 136] width 123 height 274
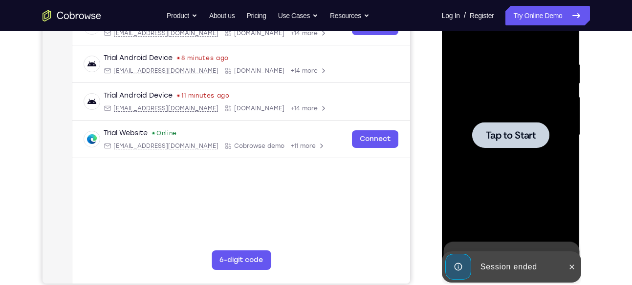
click at [518, 90] on div at bounding box center [510, 136] width 123 height 274
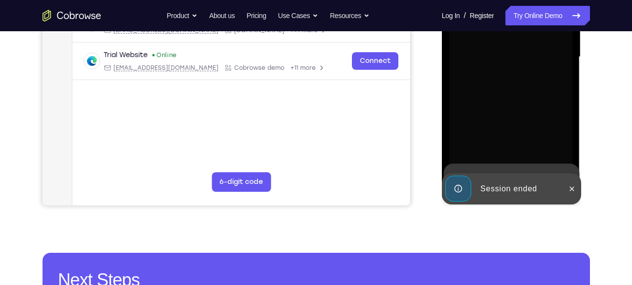
scroll to position [250, 0]
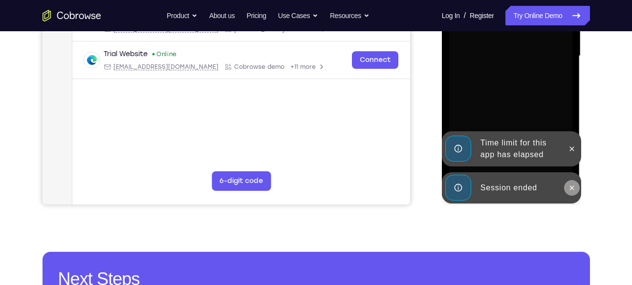
click at [568, 186] on icon at bounding box center [572, 188] width 8 height 8
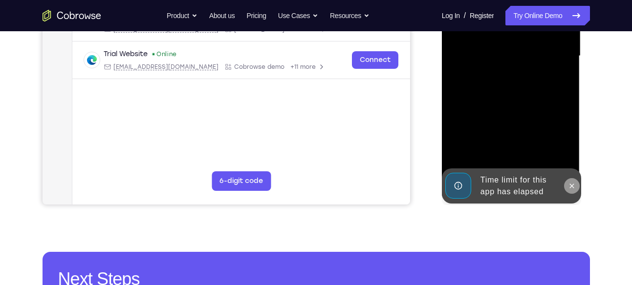
click at [573, 185] on icon at bounding box center [572, 186] width 4 height 4
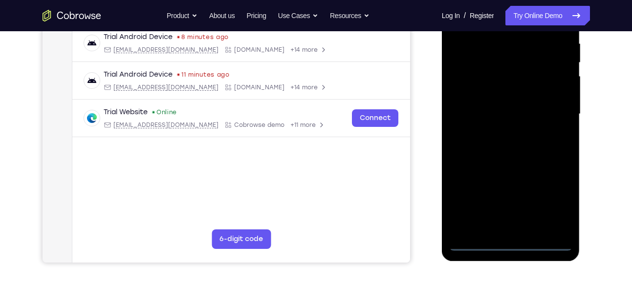
scroll to position [191, 0]
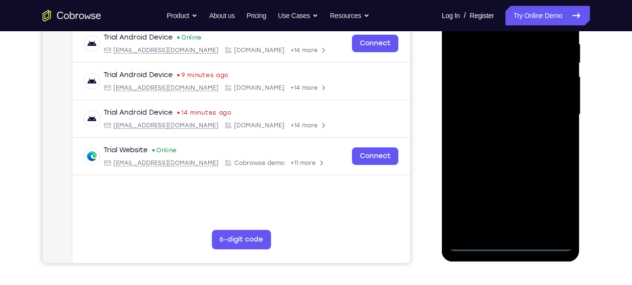
click at [510, 243] on div at bounding box center [510, 115] width 123 height 274
click at [512, 226] on div at bounding box center [510, 115] width 123 height 274
click at [512, 158] on div at bounding box center [510, 115] width 123 height 274
click at [561, 230] on div at bounding box center [510, 115] width 123 height 274
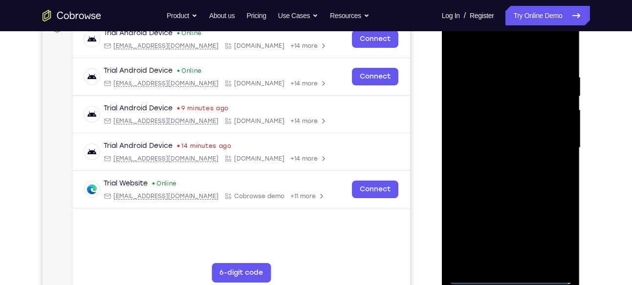
scroll to position [154, 0]
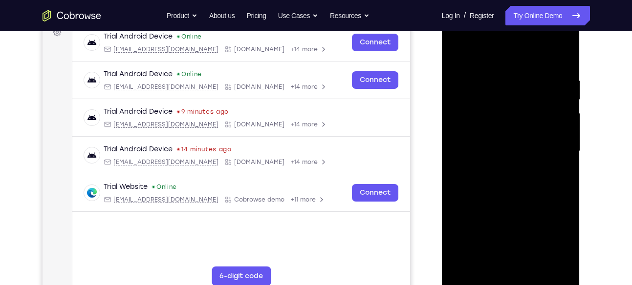
click at [468, 100] on div at bounding box center [510, 152] width 123 height 274
click at [479, 153] on div at bounding box center [510, 152] width 123 height 274
click at [479, 144] on div at bounding box center [510, 152] width 123 height 274
click at [492, 163] on div at bounding box center [510, 152] width 123 height 274
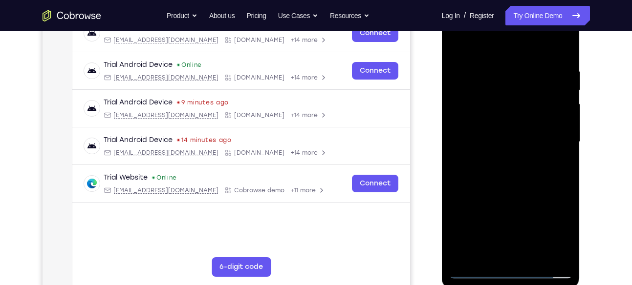
scroll to position [164, 0]
click at [500, 189] on div at bounding box center [510, 142] width 123 height 274
click at [557, 112] on div at bounding box center [510, 142] width 123 height 274
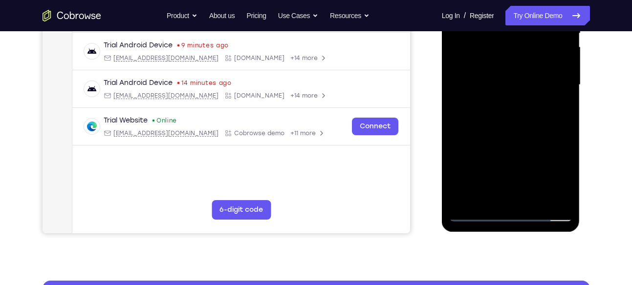
scroll to position [221, 0]
drag, startPoint x: 539, startPoint y: 162, endPoint x: 545, endPoint y: 87, distance: 75.5
click at [545, 87] on div at bounding box center [510, 85] width 123 height 274
click at [505, 195] on div at bounding box center [510, 85] width 123 height 274
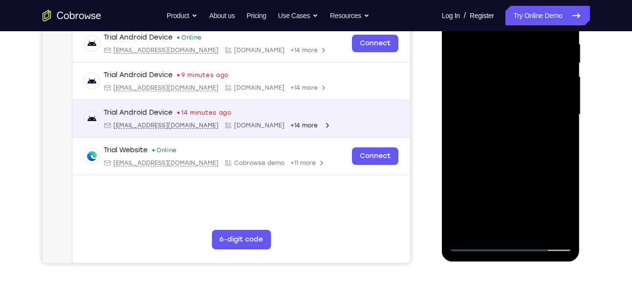
scroll to position [190, 0]
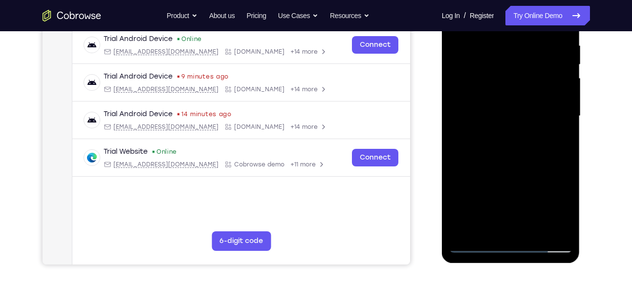
click at [473, 96] on div at bounding box center [510, 116] width 123 height 274
click at [479, 139] on div at bounding box center [510, 116] width 123 height 274
click at [508, 93] on div at bounding box center [510, 116] width 123 height 274
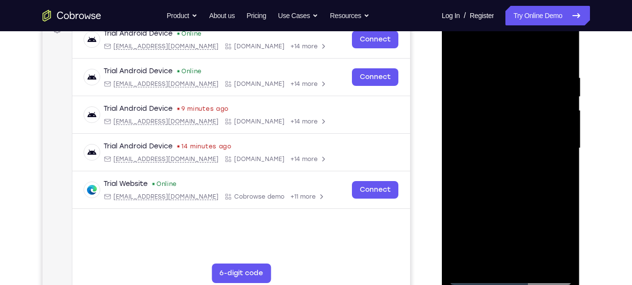
scroll to position [145, 0]
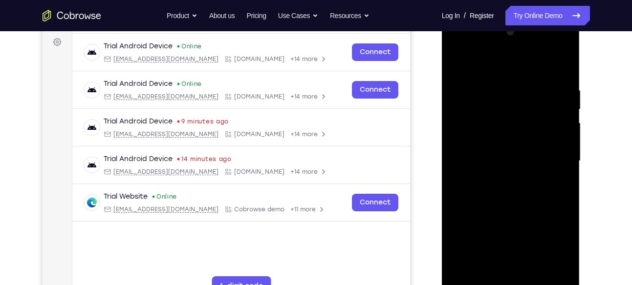
click at [564, 65] on div at bounding box center [510, 161] width 123 height 274
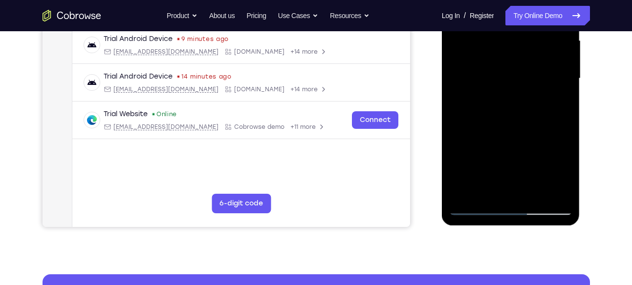
scroll to position [229, 0]
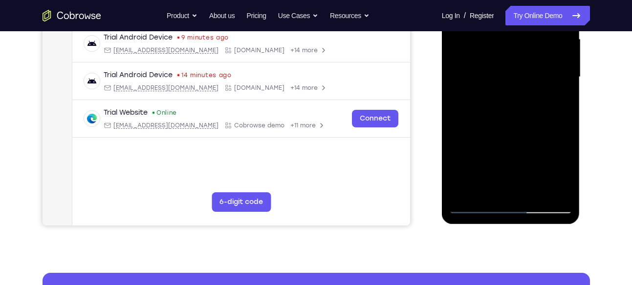
drag, startPoint x: 507, startPoint y: 125, endPoint x: 508, endPoint y: 59, distance: 66.0
click at [508, 59] on div at bounding box center [510, 77] width 123 height 274
drag, startPoint x: 509, startPoint y: 128, endPoint x: 511, endPoint y: 36, distance: 91.9
click at [511, 36] on div at bounding box center [510, 77] width 123 height 274
drag, startPoint x: 522, startPoint y: 154, endPoint x: 523, endPoint y: 58, distance: 95.8
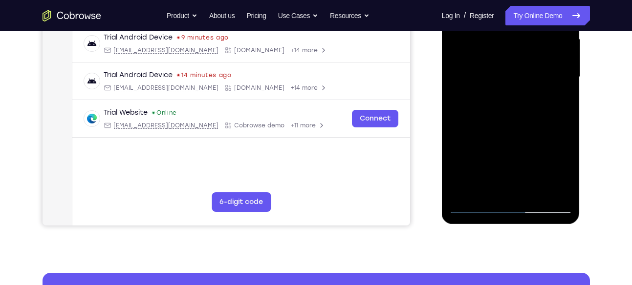
click at [523, 58] on div at bounding box center [510, 77] width 123 height 274
drag, startPoint x: 530, startPoint y: 127, endPoint x: 527, endPoint y: 49, distance: 77.8
click at [527, 49] on div at bounding box center [510, 77] width 123 height 274
drag, startPoint x: 504, startPoint y: 153, endPoint x: 503, endPoint y: 93, distance: 59.6
click at [503, 93] on div at bounding box center [510, 77] width 123 height 274
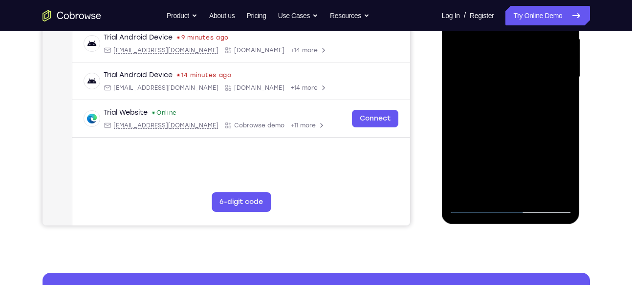
click at [476, 203] on div at bounding box center [510, 77] width 123 height 274
click at [474, 205] on div at bounding box center [510, 77] width 123 height 274
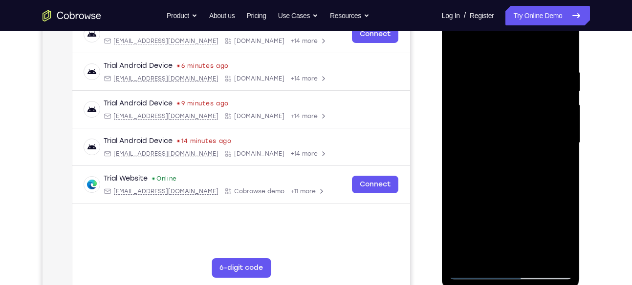
scroll to position [162, 0]
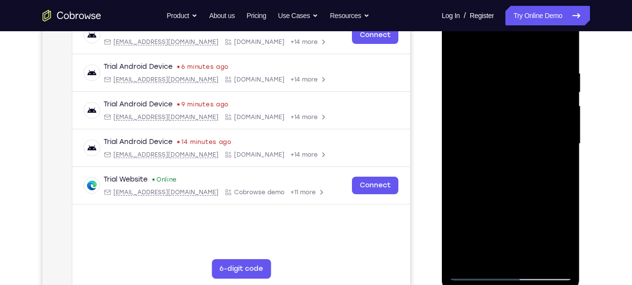
click at [455, 48] on div at bounding box center [510, 144] width 123 height 274
click at [538, 57] on div at bounding box center [510, 144] width 123 height 274
click at [558, 110] on div at bounding box center [510, 144] width 123 height 274
click at [544, 151] on div at bounding box center [510, 144] width 123 height 274
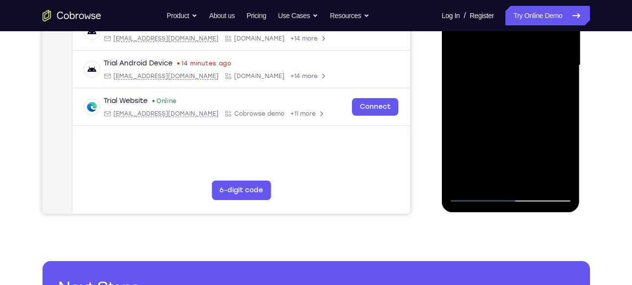
click at [542, 163] on div at bounding box center [510, 66] width 123 height 274
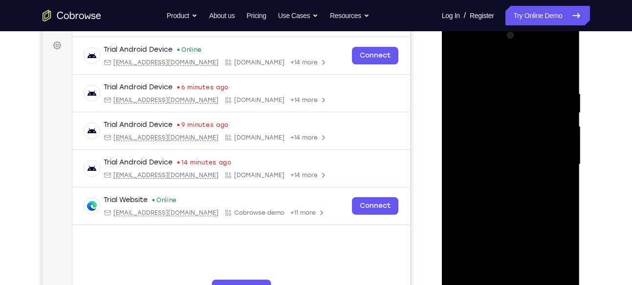
scroll to position [139, 0]
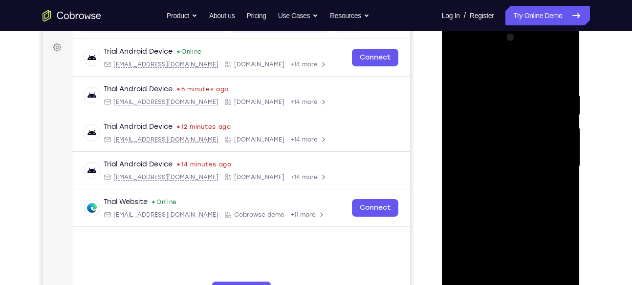
click at [570, 68] on div at bounding box center [510, 167] width 123 height 274
click at [560, 68] on div at bounding box center [510, 167] width 123 height 274
drag, startPoint x: 507, startPoint y: 194, endPoint x: 513, endPoint y: 104, distance: 90.1
click at [513, 104] on div at bounding box center [510, 167] width 123 height 274
click at [523, 145] on div at bounding box center [510, 167] width 123 height 274
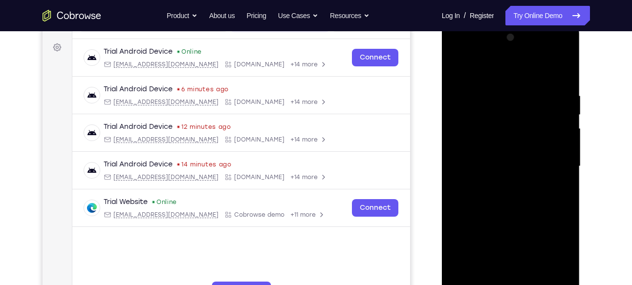
drag, startPoint x: 504, startPoint y: 190, endPoint x: 513, endPoint y: 130, distance: 60.3
click at [513, 130] on div at bounding box center [510, 167] width 123 height 274
drag, startPoint x: 505, startPoint y: 187, endPoint x: 508, endPoint y: 149, distance: 38.3
click at [508, 149] on div at bounding box center [510, 167] width 123 height 274
drag, startPoint x: 503, startPoint y: 189, endPoint x: 523, endPoint y: 89, distance: 101.3
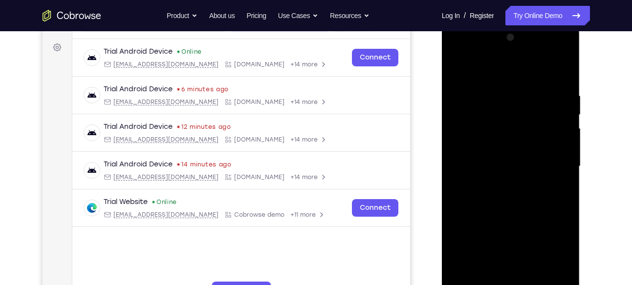
click at [523, 89] on div at bounding box center [510, 167] width 123 height 274
drag, startPoint x: 517, startPoint y: 173, endPoint x: 523, endPoint y: 117, distance: 56.1
click at [523, 117] on div at bounding box center [510, 167] width 123 height 274
drag, startPoint x: 523, startPoint y: 117, endPoint x: 514, endPoint y: 196, distance: 79.2
click at [514, 196] on div at bounding box center [510, 167] width 123 height 274
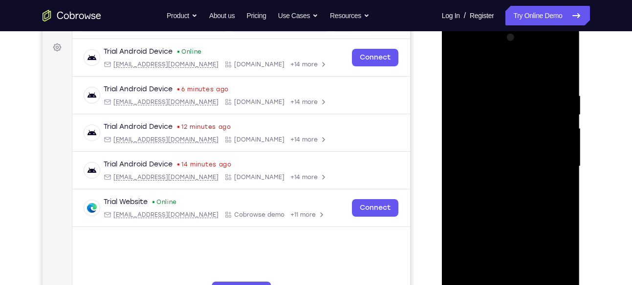
drag, startPoint x: 524, startPoint y: 98, endPoint x: 515, endPoint y: 195, distance: 97.7
click at [515, 195] on div at bounding box center [510, 167] width 123 height 274
drag, startPoint x: 523, startPoint y: 123, endPoint x: 522, endPoint y: 145, distance: 22.0
click at [522, 145] on div at bounding box center [510, 167] width 123 height 274
click at [524, 70] on div at bounding box center [510, 167] width 123 height 274
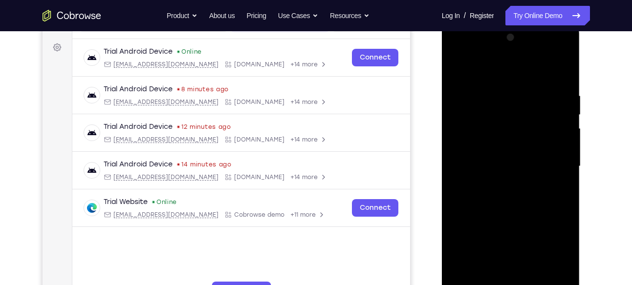
drag, startPoint x: 498, startPoint y: 165, endPoint x: 510, endPoint y: 76, distance: 89.3
click at [510, 76] on div at bounding box center [510, 167] width 123 height 274
drag, startPoint x: 500, startPoint y: 186, endPoint x: 505, endPoint y: 98, distance: 88.6
click at [505, 98] on div at bounding box center [510, 167] width 123 height 274
drag, startPoint x: 511, startPoint y: 197, endPoint x: 519, endPoint y: 91, distance: 106.4
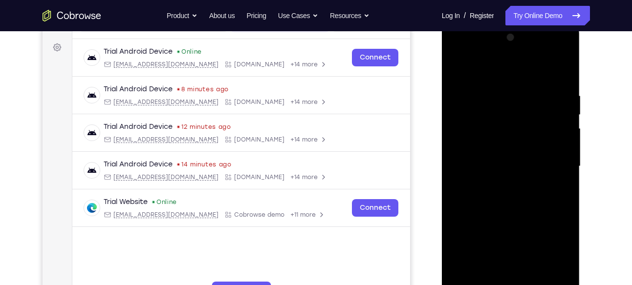
click at [519, 91] on div at bounding box center [510, 167] width 123 height 274
drag, startPoint x: 510, startPoint y: 205, endPoint x: 516, endPoint y: 97, distance: 108.7
click at [516, 97] on div at bounding box center [510, 167] width 123 height 274
drag, startPoint x: 521, startPoint y: 193, endPoint x: 523, endPoint y: 80, distance: 112.9
click at [523, 80] on div at bounding box center [510, 167] width 123 height 274
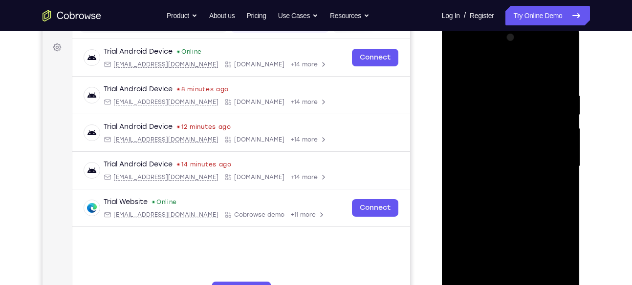
drag, startPoint x: 518, startPoint y: 187, endPoint x: 524, endPoint y: 95, distance: 91.6
click at [524, 95] on div at bounding box center [510, 167] width 123 height 274
drag, startPoint x: 521, startPoint y: 96, endPoint x: 517, endPoint y: 221, distance: 125.7
click at [517, 221] on div at bounding box center [510, 167] width 123 height 274
drag, startPoint x: 505, startPoint y: 189, endPoint x: 513, endPoint y: 72, distance: 116.6
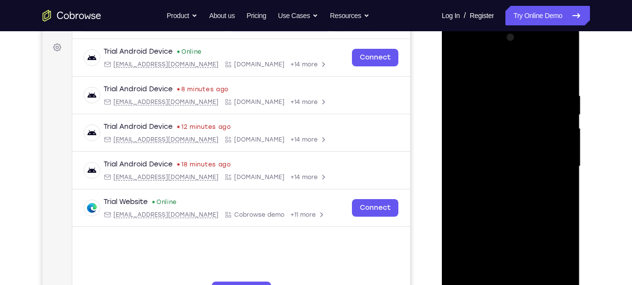
click at [513, 72] on div at bounding box center [510, 167] width 123 height 274
drag, startPoint x: 515, startPoint y: 205, endPoint x: 523, endPoint y: 82, distance: 123.9
click at [523, 82] on div at bounding box center [510, 167] width 123 height 274
drag, startPoint x: 513, startPoint y: 210, endPoint x: 520, endPoint y: 69, distance: 141.4
click at [520, 69] on div at bounding box center [510, 167] width 123 height 274
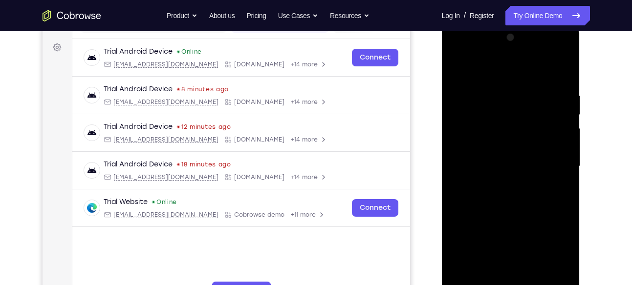
drag, startPoint x: 514, startPoint y: 199, endPoint x: 517, endPoint y: 72, distance: 127.6
click at [517, 72] on div at bounding box center [510, 167] width 123 height 274
drag, startPoint x: 518, startPoint y: 191, endPoint x: 532, endPoint y: 63, distance: 129.3
click at [532, 63] on div at bounding box center [510, 167] width 123 height 274
drag, startPoint x: 530, startPoint y: 188, endPoint x: 533, endPoint y: 61, distance: 127.1
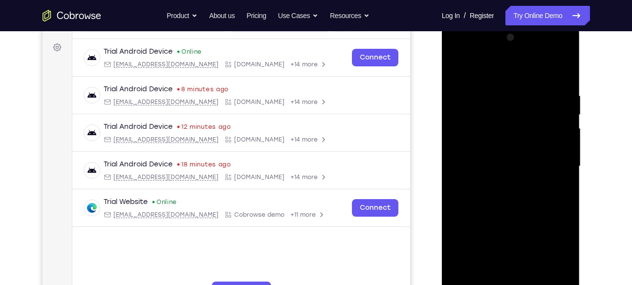
click at [533, 61] on div at bounding box center [510, 167] width 123 height 274
drag, startPoint x: 526, startPoint y: 203, endPoint x: 527, endPoint y: 68, distance: 134.9
click at [527, 68] on div at bounding box center [510, 167] width 123 height 274
click at [564, 65] on div at bounding box center [510, 167] width 123 height 274
drag, startPoint x: 524, startPoint y: 181, endPoint x: 534, endPoint y: 60, distance: 122.1
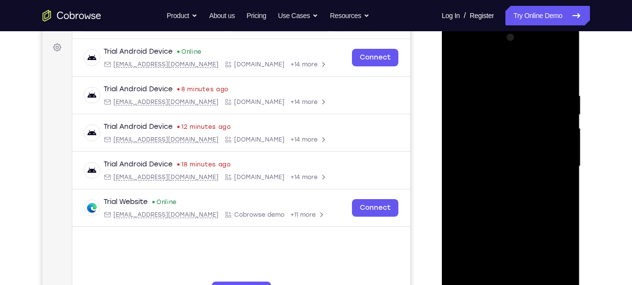
click at [534, 60] on div at bounding box center [510, 167] width 123 height 274
drag, startPoint x: 524, startPoint y: 206, endPoint x: 524, endPoint y: 113, distance: 92.4
click at [524, 113] on div at bounding box center [510, 167] width 123 height 274
click at [554, 127] on div at bounding box center [510, 167] width 123 height 274
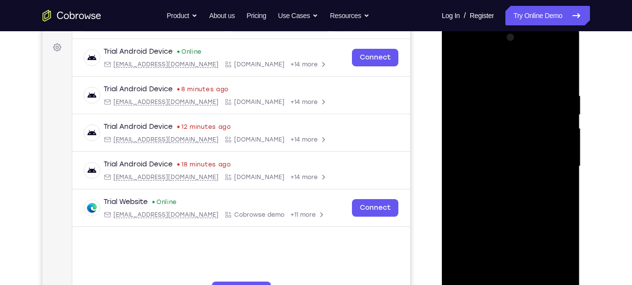
click at [550, 130] on div at bounding box center [510, 167] width 123 height 274
click at [488, 78] on div at bounding box center [510, 167] width 123 height 274
drag, startPoint x: 496, startPoint y: 85, endPoint x: 505, endPoint y: 82, distance: 10.4
click at [505, 82] on div at bounding box center [510, 167] width 123 height 274
drag, startPoint x: 503, startPoint y: 197, endPoint x: 502, endPoint y: 135, distance: 62.1
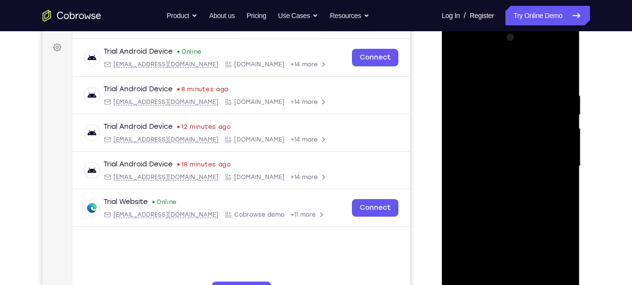
click at [502, 135] on div at bounding box center [510, 167] width 123 height 274
drag, startPoint x: 492, startPoint y: 202, endPoint x: 497, endPoint y: 77, distance: 124.7
click at [497, 77] on div at bounding box center [510, 167] width 123 height 274
drag, startPoint x: 498, startPoint y: 189, endPoint x: 505, endPoint y: 67, distance: 122.4
click at [505, 67] on div at bounding box center [510, 167] width 123 height 274
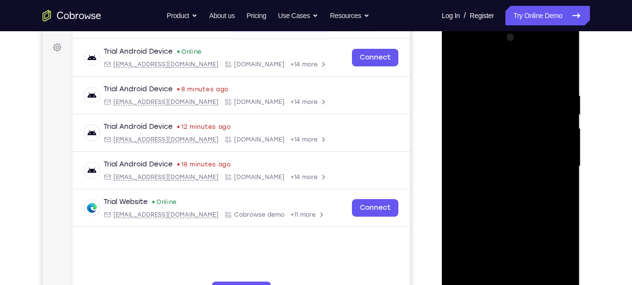
drag, startPoint x: 505, startPoint y: 167, endPoint x: 509, endPoint y: 45, distance: 121.7
click at [509, 45] on div at bounding box center [510, 167] width 123 height 274
drag, startPoint x: 503, startPoint y: 185, endPoint x: 506, endPoint y: 64, distance: 120.8
click at [506, 64] on div at bounding box center [510, 167] width 123 height 274
drag, startPoint x: 507, startPoint y: 184, endPoint x: 507, endPoint y: 100, distance: 84.1
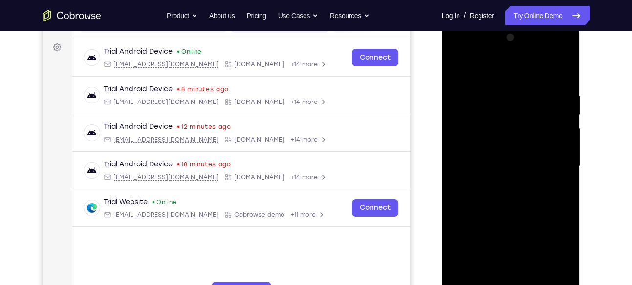
click at [507, 100] on div at bounding box center [510, 167] width 123 height 274
drag, startPoint x: 509, startPoint y: 204, endPoint x: 515, endPoint y: 83, distance: 121.8
click at [515, 83] on div at bounding box center [510, 167] width 123 height 274
drag, startPoint x: 511, startPoint y: 191, endPoint x: 519, endPoint y: 73, distance: 118.0
click at [519, 73] on div at bounding box center [510, 167] width 123 height 274
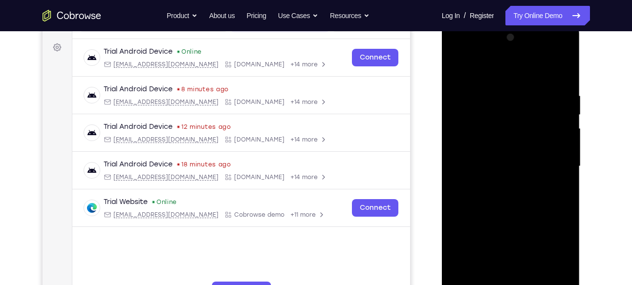
drag, startPoint x: 506, startPoint y: 188, endPoint x: 516, endPoint y: 69, distance: 119.2
click at [516, 69] on div at bounding box center [510, 167] width 123 height 274
drag, startPoint x: 515, startPoint y: 192, endPoint x: 519, endPoint y: 67, distance: 124.2
click at [519, 67] on div at bounding box center [510, 167] width 123 height 274
drag, startPoint x: 514, startPoint y: 193, endPoint x: 526, endPoint y: 51, distance: 142.2
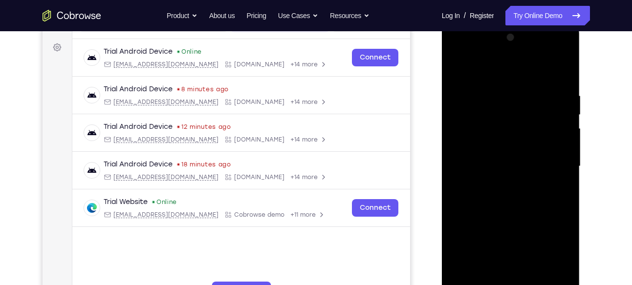
click at [526, 51] on div at bounding box center [510, 167] width 123 height 274
drag, startPoint x: 516, startPoint y: 175, endPoint x: 521, endPoint y: 80, distance: 95.9
click at [521, 80] on div at bounding box center [510, 167] width 123 height 274
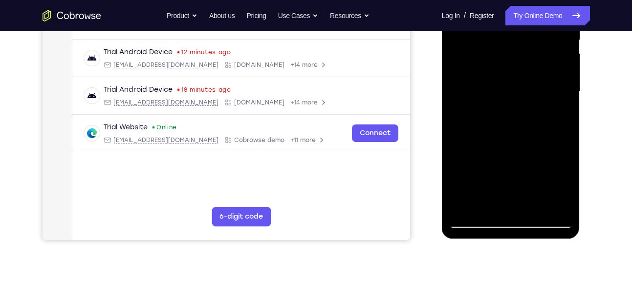
scroll to position [215, 0]
drag, startPoint x: 515, startPoint y: 145, endPoint x: 511, endPoint y: 65, distance: 79.8
click at [511, 65] on div at bounding box center [510, 92] width 123 height 274
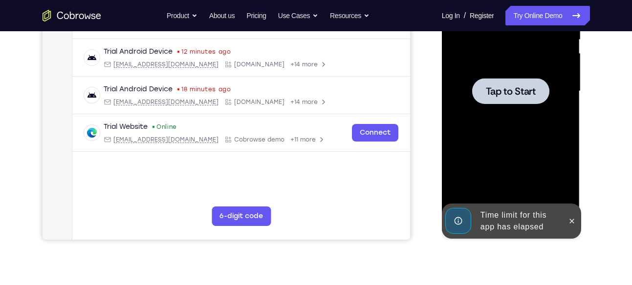
drag, startPoint x: 514, startPoint y: 151, endPoint x: 515, endPoint y: 76, distance: 74.8
click at [519, 157] on div at bounding box center [510, 92] width 123 height 274
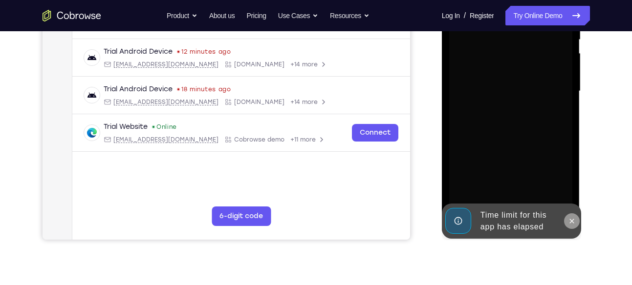
click at [568, 218] on icon at bounding box center [572, 221] width 8 height 8
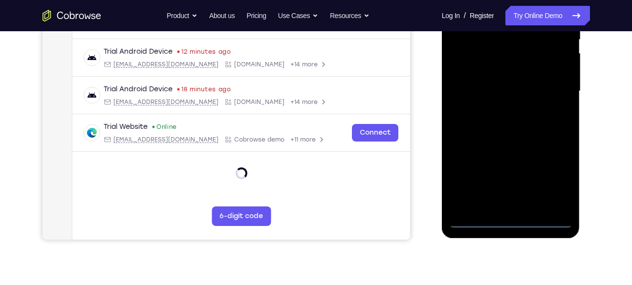
click at [512, 219] on div at bounding box center [510, 92] width 123 height 274
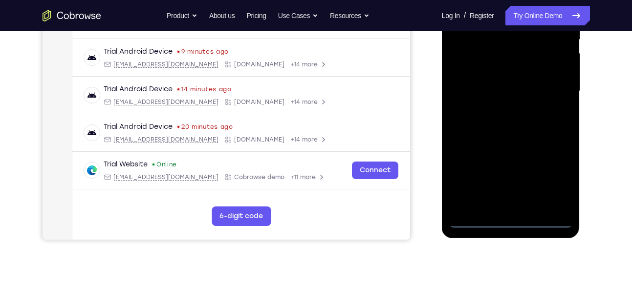
click at [501, 199] on div at bounding box center [510, 92] width 123 height 274
click at [509, 137] on div at bounding box center [510, 92] width 123 height 274
click at [562, 207] on div at bounding box center [510, 92] width 123 height 274
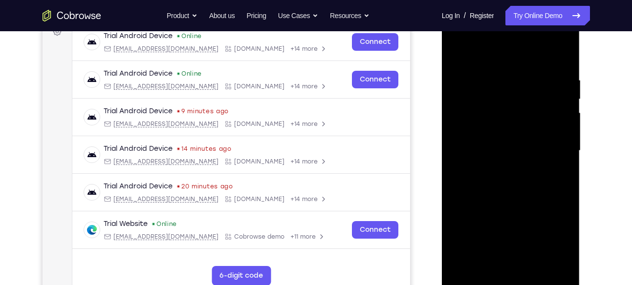
scroll to position [154, 0]
click at [468, 103] on div at bounding box center [510, 152] width 123 height 274
click at [497, 169] on div at bounding box center [510, 152] width 123 height 274
click at [470, 141] on div at bounding box center [510, 152] width 123 height 274
click at [475, 132] on div at bounding box center [510, 152] width 123 height 274
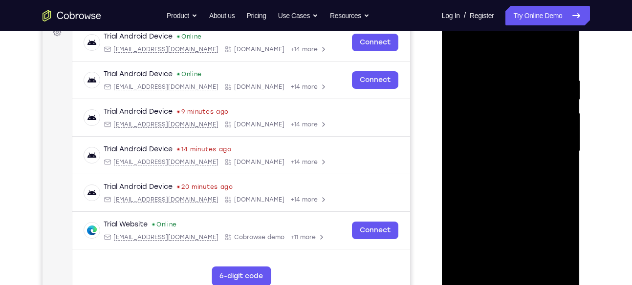
click at [495, 150] on div at bounding box center [510, 152] width 123 height 274
click at [489, 183] on div at bounding box center [510, 152] width 123 height 274
click at [534, 56] on div at bounding box center [510, 152] width 123 height 274
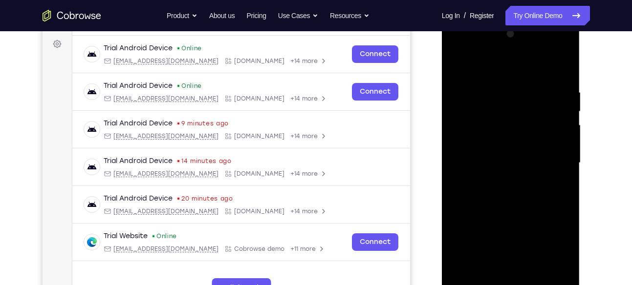
scroll to position [142, 0]
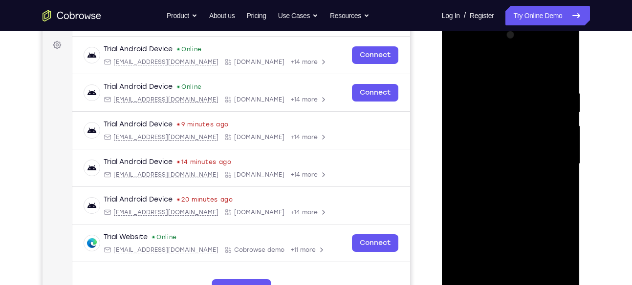
click at [561, 79] on div at bounding box center [510, 164] width 123 height 274
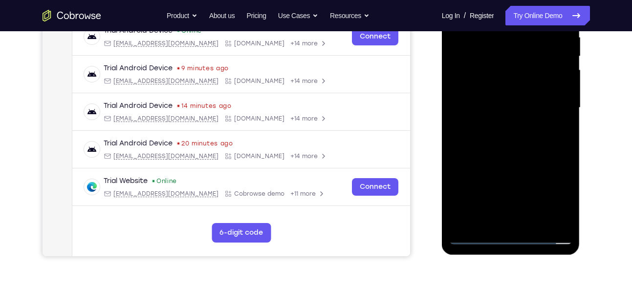
scroll to position [196, 0]
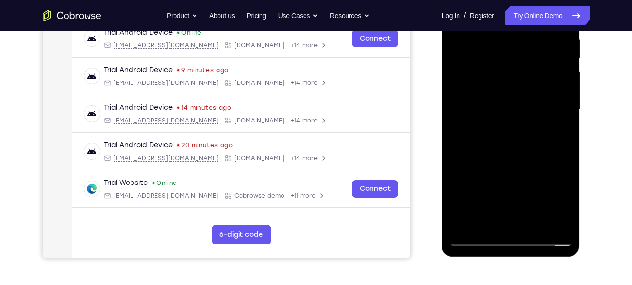
click at [565, 148] on div at bounding box center [510, 110] width 123 height 274
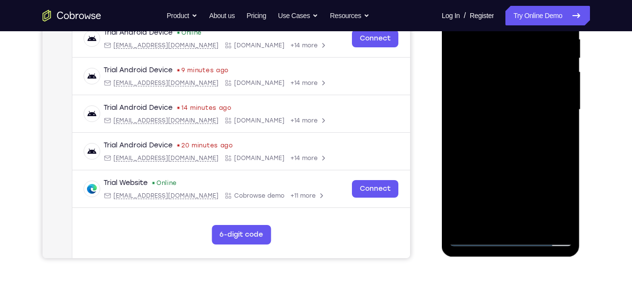
click at [569, 211] on div at bounding box center [510, 110] width 123 height 274
click at [531, 228] on div at bounding box center [510, 110] width 123 height 274
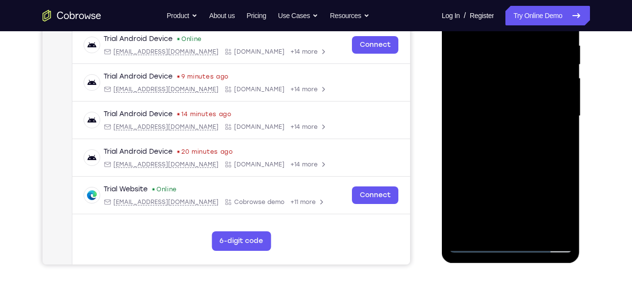
scroll to position [189, 0]
click at [519, 168] on div at bounding box center [510, 117] width 123 height 274
click at [509, 110] on div at bounding box center [510, 117] width 123 height 274
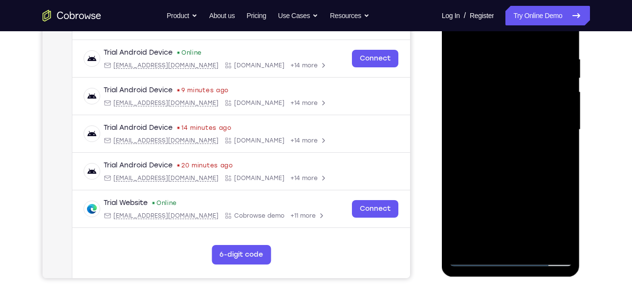
scroll to position [171, 0]
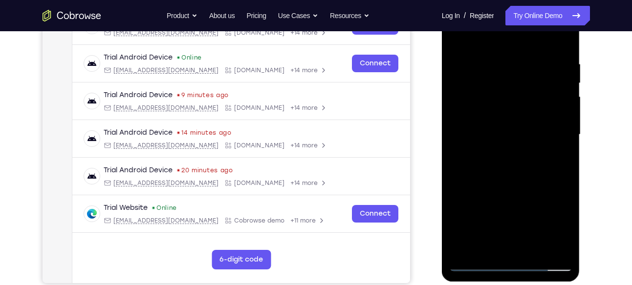
click at [456, 41] on div at bounding box center [510, 135] width 123 height 274
click at [505, 168] on div at bounding box center [510, 135] width 123 height 274
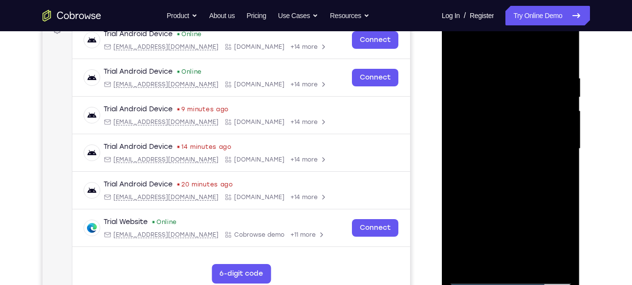
scroll to position [155, 0]
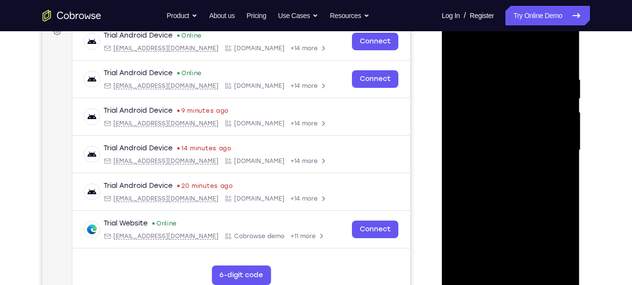
click at [456, 55] on div at bounding box center [510, 151] width 123 height 274
click at [565, 98] on div at bounding box center [510, 151] width 123 height 274
click at [457, 100] on div at bounding box center [510, 151] width 123 height 274
click at [565, 98] on div at bounding box center [510, 151] width 123 height 274
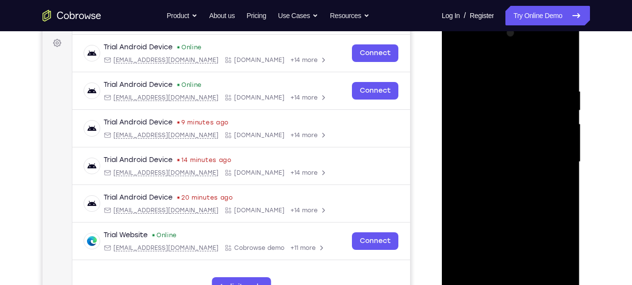
scroll to position [143, 0]
click at [482, 214] on div at bounding box center [510, 163] width 123 height 274
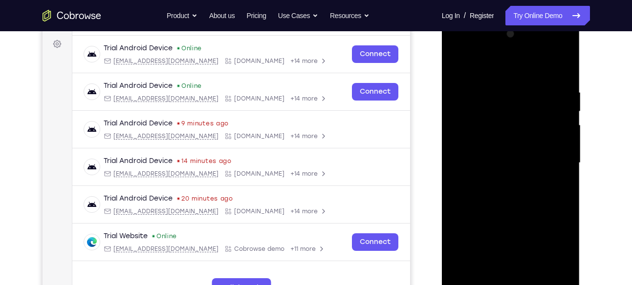
scroll to position [141, 0]
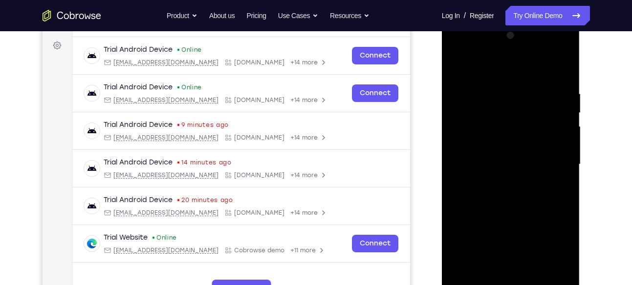
click at [454, 67] on div at bounding box center [510, 165] width 123 height 274
click at [496, 83] on div at bounding box center [510, 165] width 123 height 274
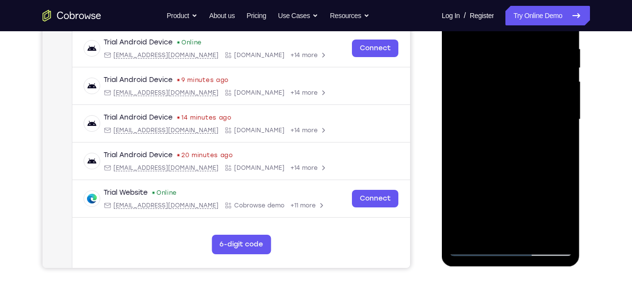
scroll to position [187, 0]
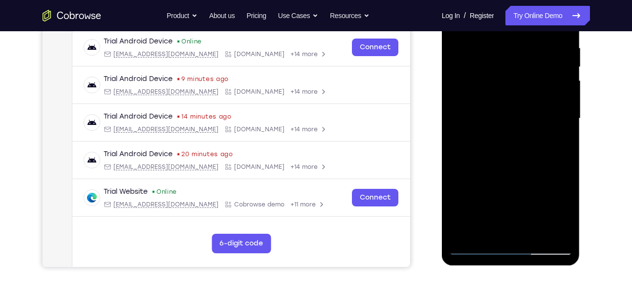
click at [550, 231] on div at bounding box center [510, 119] width 123 height 274
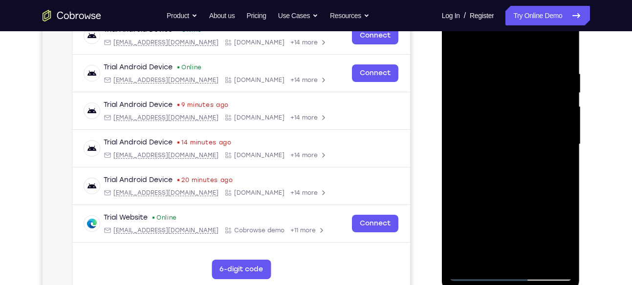
scroll to position [162, 0]
click at [556, 157] on div at bounding box center [510, 144] width 123 height 274
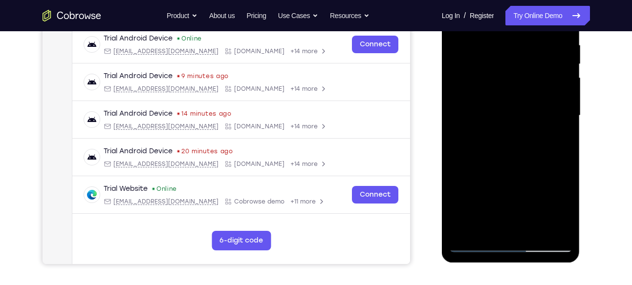
scroll to position [191, 0]
click at [548, 226] on div at bounding box center [510, 115] width 123 height 274
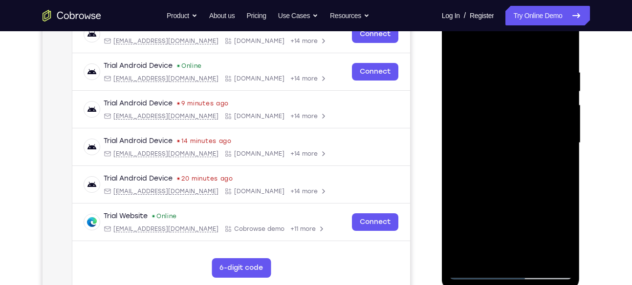
click at [564, 134] on div at bounding box center [510, 143] width 123 height 274
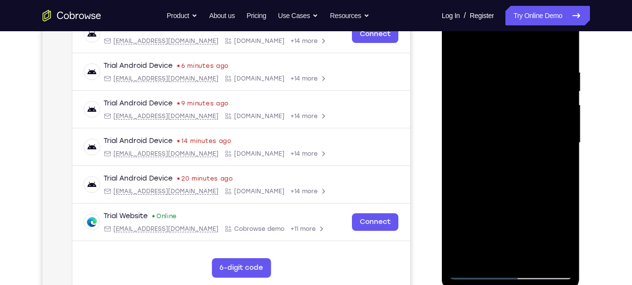
click at [564, 134] on div at bounding box center [510, 143] width 123 height 274
drag, startPoint x: 564, startPoint y: 134, endPoint x: 472, endPoint y: 140, distance: 92.1
click at [472, 140] on div at bounding box center [510, 143] width 123 height 274
click at [556, 132] on div at bounding box center [510, 143] width 123 height 274
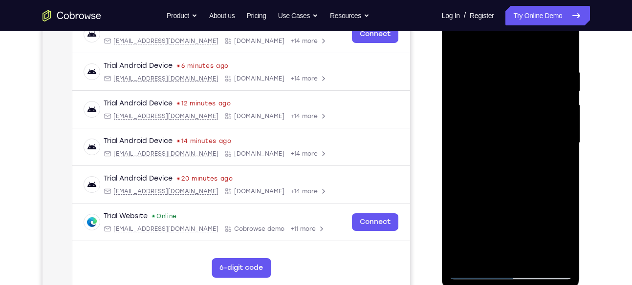
drag, startPoint x: 466, startPoint y: 138, endPoint x: 561, endPoint y: 143, distance: 94.9
click at [561, 143] on div at bounding box center [510, 143] width 123 height 274
click at [465, 143] on div at bounding box center [510, 143] width 123 height 274
click at [556, 142] on div at bounding box center [510, 143] width 123 height 274
click at [506, 71] on div at bounding box center [510, 143] width 123 height 274
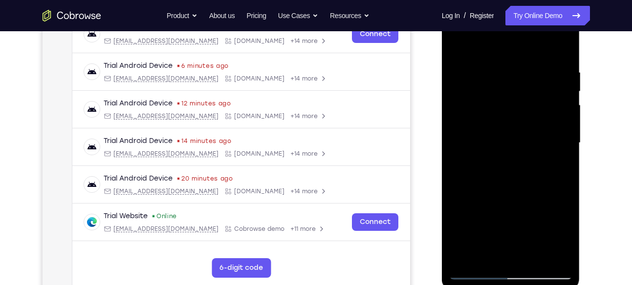
click at [506, 57] on div at bounding box center [510, 143] width 123 height 274
drag, startPoint x: 485, startPoint y: 186, endPoint x: 499, endPoint y: 203, distance: 21.9
click at [499, 203] on div at bounding box center [510, 143] width 123 height 274
click at [458, 45] on div at bounding box center [510, 143] width 123 height 274
click at [506, 139] on div at bounding box center [510, 143] width 123 height 274
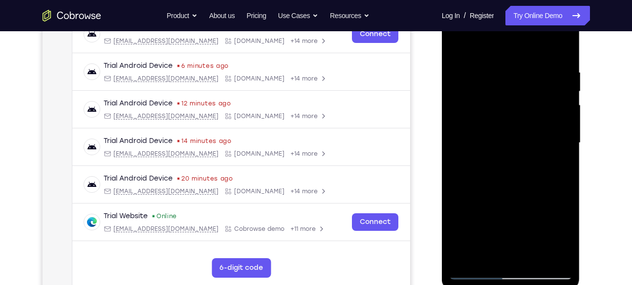
click at [515, 131] on div at bounding box center [510, 143] width 123 height 274
drag, startPoint x: 515, startPoint y: 191, endPoint x: 518, endPoint y: 153, distance: 37.7
click at [518, 153] on div at bounding box center [510, 143] width 123 height 274
click at [460, 192] on div at bounding box center [510, 143] width 123 height 274
drag, startPoint x: 523, startPoint y: 178, endPoint x: 522, endPoint y: 84, distance: 94.3
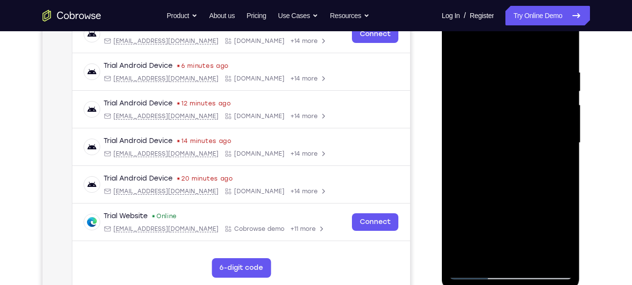
click at [522, 84] on div at bounding box center [510, 143] width 123 height 274
click at [459, 46] on div at bounding box center [510, 143] width 123 height 274
click at [563, 48] on div at bounding box center [510, 143] width 123 height 274
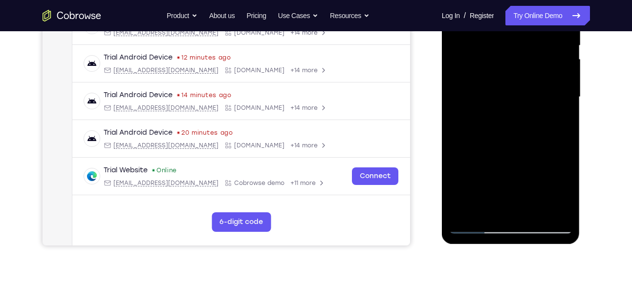
scroll to position [208, 0]
drag, startPoint x: 511, startPoint y: 182, endPoint x: 511, endPoint y: 80, distance: 102.1
click at [511, 80] on div at bounding box center [510, 98] width 123 height 274
drag, startPoint x: 511, startPoint y: 184, endPoint x: 511, endPoint y: 57, distance: 127.1
click at [511, 57] on div at bounding box center [510, 98] width 123 height 274
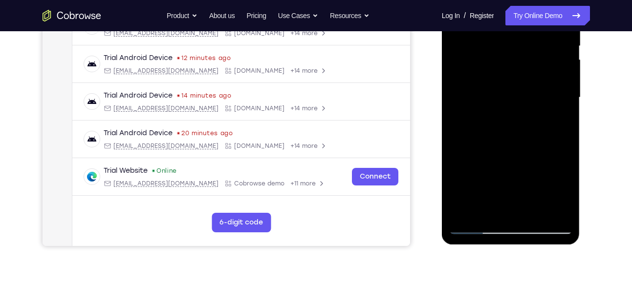
drag, startPoint x: 520, startPoint y: 160, endPoint x: 515, endPoint y: 64, distance: 96.4
click at [515, 64] on div at bounding box center [510, 98] width 123 height 274
drag, startPoint x: 513, startPoint y: 176, endPoint x: 515, endPoint y: 82, distance: 94.8
click at [515, 82] on div at bounding box center [510, 98] width 123 height 274
drag, startPoint x: 528, startPoint y: 174, endPoint x: 526, endPoint y: 68, distance: 106.1
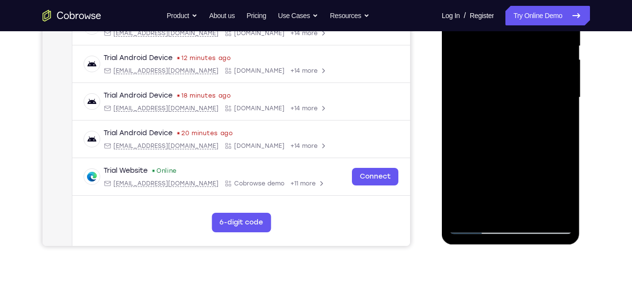
click at [526, 68] on div at bounding box center [510, 98] width 123 height 274
drag, startPoint x: 528, startPoint y: 189, endPoint x: 506, endPoint y: 41, distance: 149.2
click at [506, 41] on div at bounding box center [510, 98] width 123 height 274
click at [535, 212] on div at bounding box center [510, 98] width 123 height 274
drag, startPoint x: 521, startPoint y: 108, endPoint x: 517, endPoint y: 194, distance: 86.6
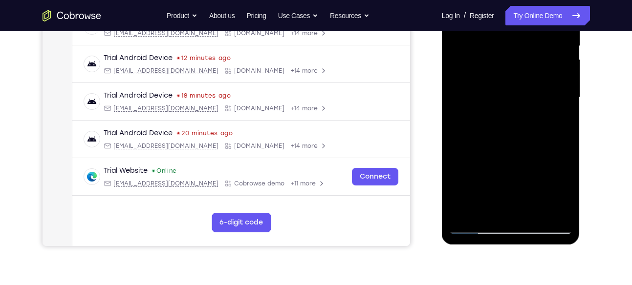
click at [517, 194] on div at bounding box center [510, 98] width 123 height 274
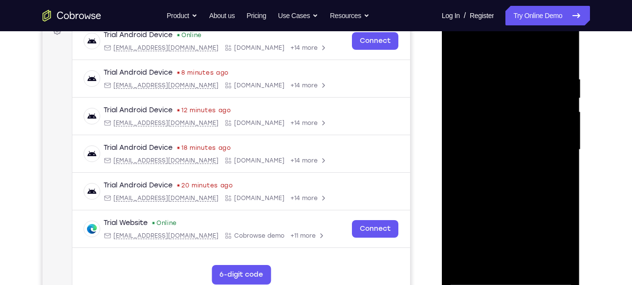
scroll to position [154, 0]
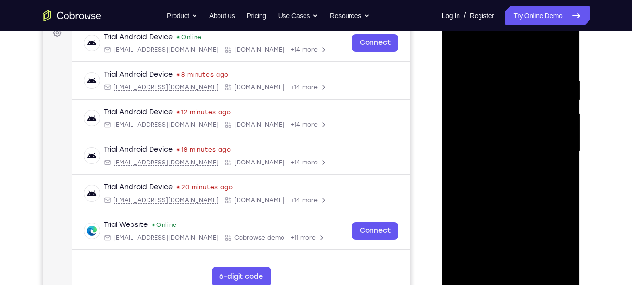
drag, startPoint x: 517, startPoint y: 139, endPoint x: 517, endPoint y: 237, distance: 97.7
click at [517, 237] on div at bounding box center [510, 152] width 123 height 274
click at [460, 50] on div at bounding box center [510, 152] width 123 height 274
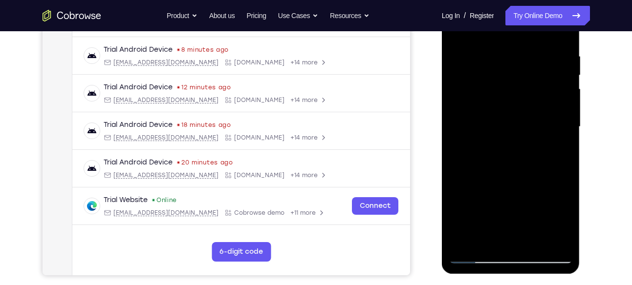
click at [535, 241] on div at bounding box center [510, 127] width 123 height 274
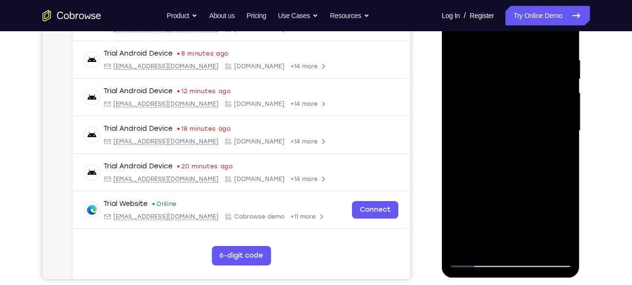
scroll to position [174, 0]
click at [505, 122] on div at bounding box center [510, 132] width 123 height 274
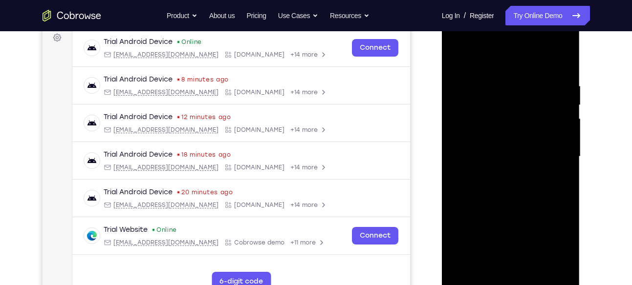
scroll to position [148, 0]
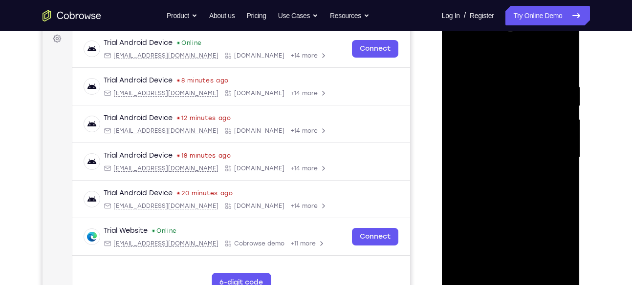
click at [456, 61] on div at bounding box center [510, 158] width 123 height 274
click at [512, 172] on div at bounding box center [510, 158] width 123 height 274
click at [454, 59] on div at bounding box center [510, 158] width 123 height 274
click at [509, 195] on div at bounding box center [510, 158] width 123 height 274
click at [456, 62] on div at bounding box center [510, 158] width 123 height 274
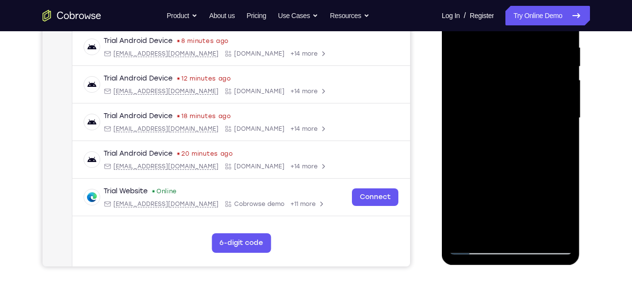
scroll to position [188, 0]
click at [475, 244] on div at bounding box center [510, 118] width 123 height 274
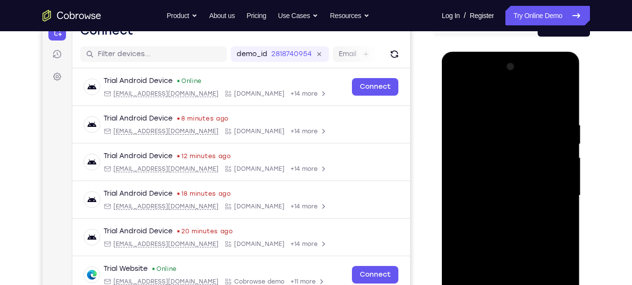
scroll to position [109, 0]
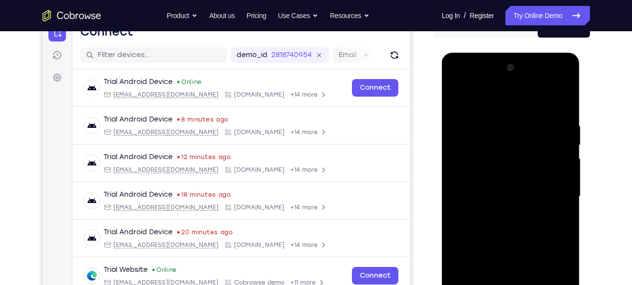
click at [458, 96] on div at bounding box center [510, 197] width 123 height 274
click at [455, 83] on div at bounding box center [510, 197] width 123 height 274
click at [470, 145] on div at bounding box center [510, 197] width 123 height 274
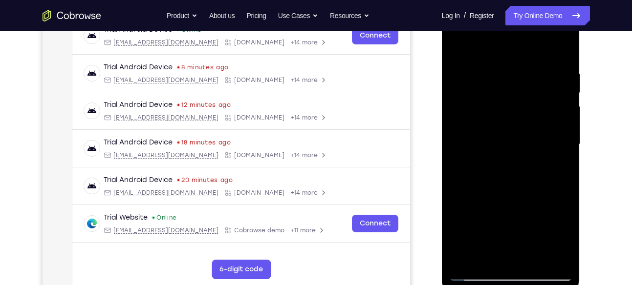
scroll to position [162, 0]
click at [493, 66] on div at bounding box center [510, 144] width 123 height 274
click at [555, 125] on div at bounding box center [510, 144] width 123 height 274
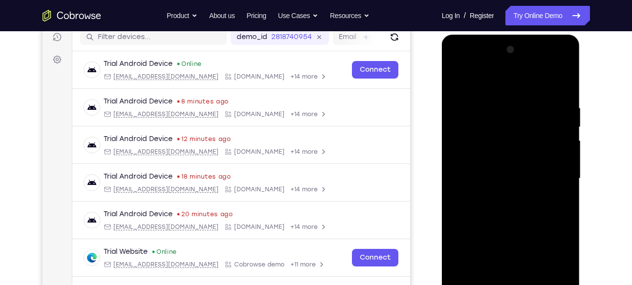
scroll to position [127, 0]
click at [505, 128] on div at bounding box center [510, 180] width 123 height 274
click at [509, 164] on div at bounding box center [510, 180] width 123 height 274
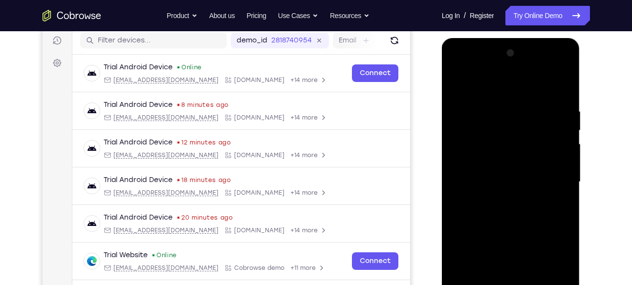
scroll to position [122, 0]
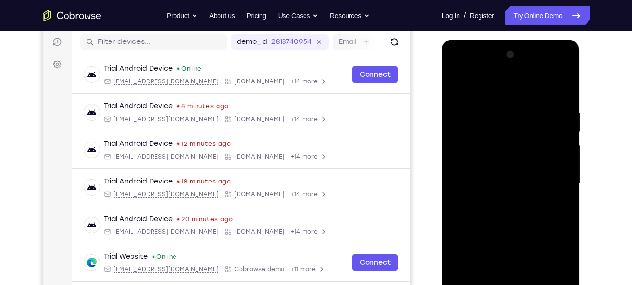
click at [457, 83] on div at bounding box center [510, 184] width 123 height 274
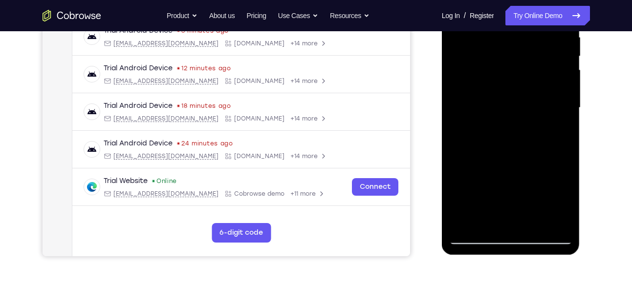
scroll to position [185, 0]
